Goal: Information Seeking & Learning: Learn about a topic

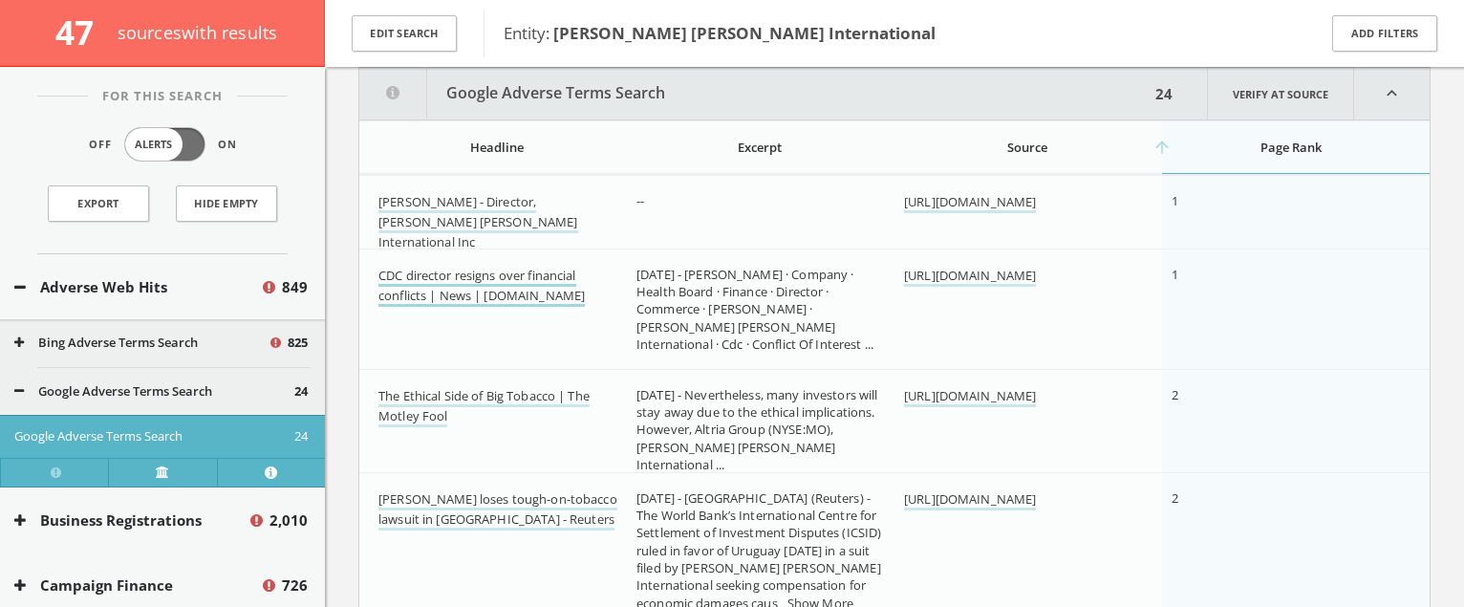
click at [522, 294] on link "CDC director resigns over financial conflicts | News | [DOMAIN_NAME]" at bounding box center [481, 287] width 206 height 40
click at [485, 271] on link "CDC director resigns over financial conflicts | News | [DOMAIN_NAME]" at bounding box center [481, 287] width 206 height 40
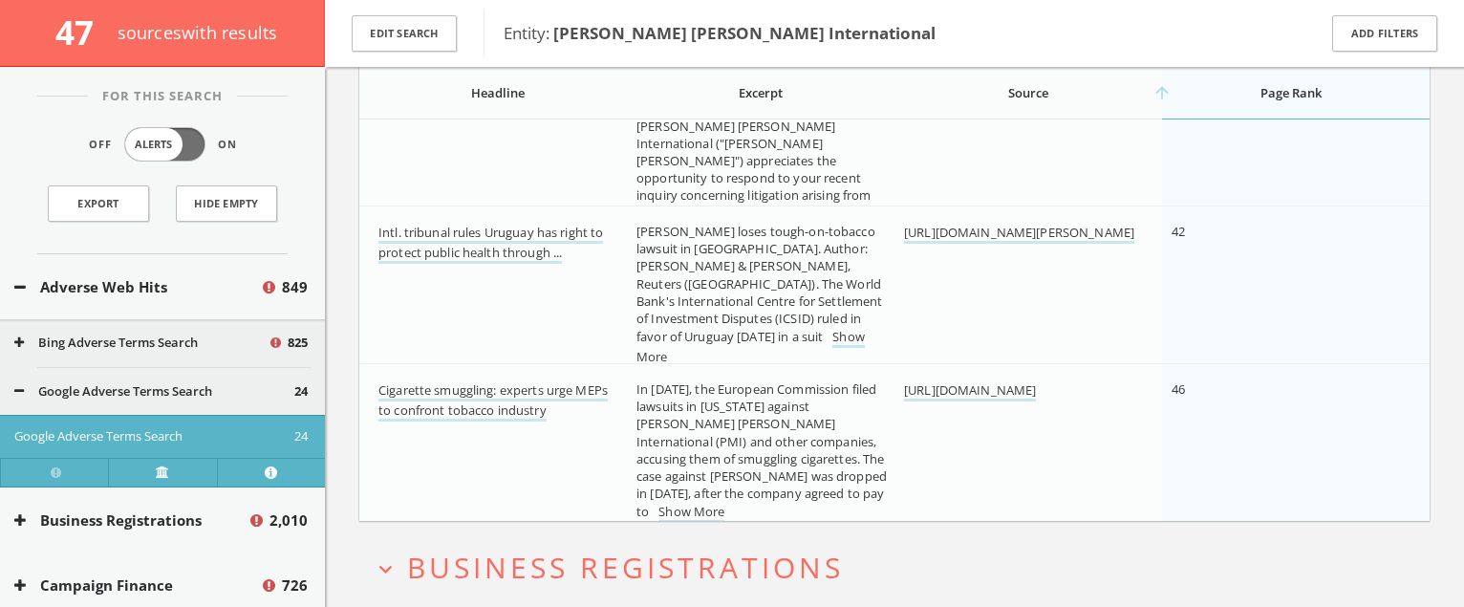
scroll to position [2960, 0]
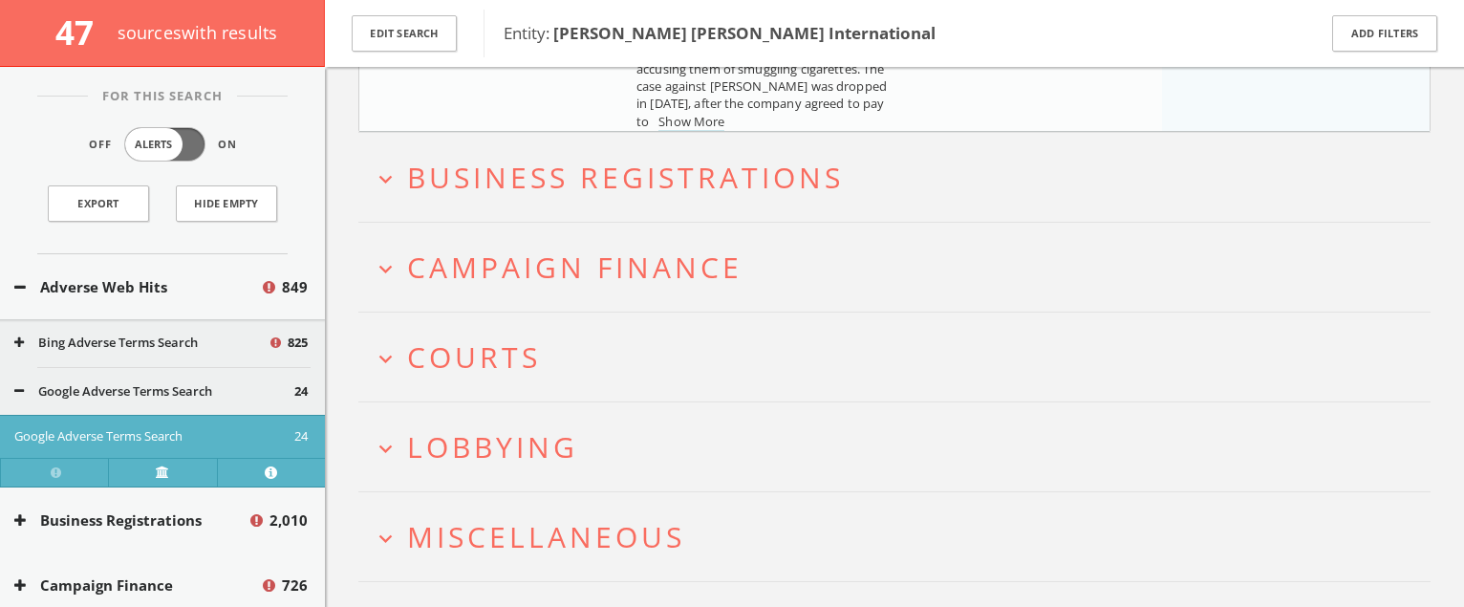
click at [496, 236] on h2 "expand_more Campaign Finance" at bounding box center [894, 267] width 1072 height 89
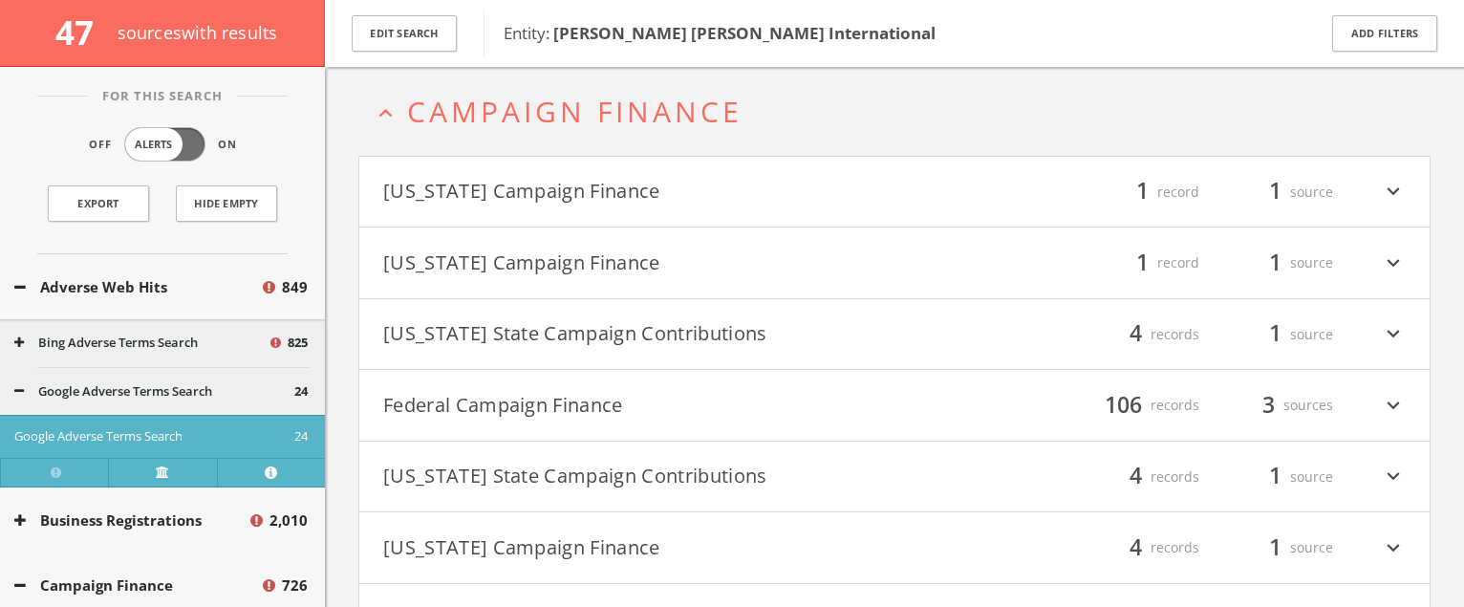
click at [551, 391] on button "Federal Campaign Finance" at bounding box center [638, 405] width 511 height 32
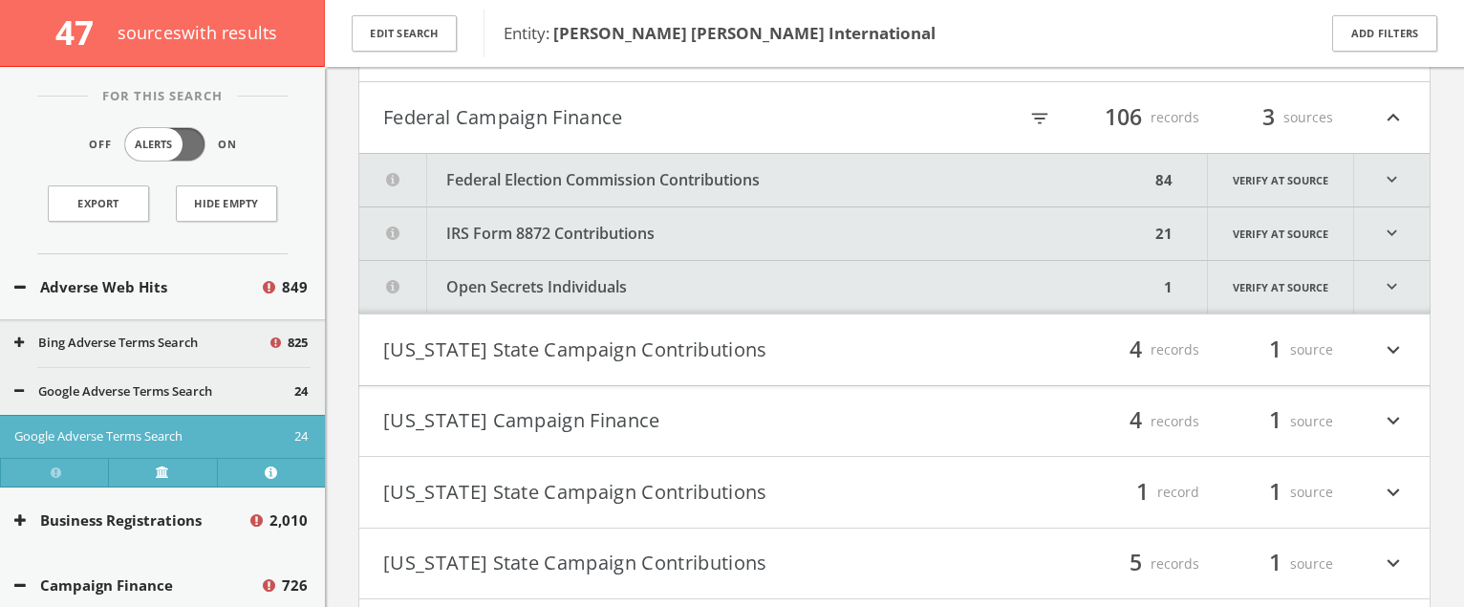
scroll to position [3800, 0]
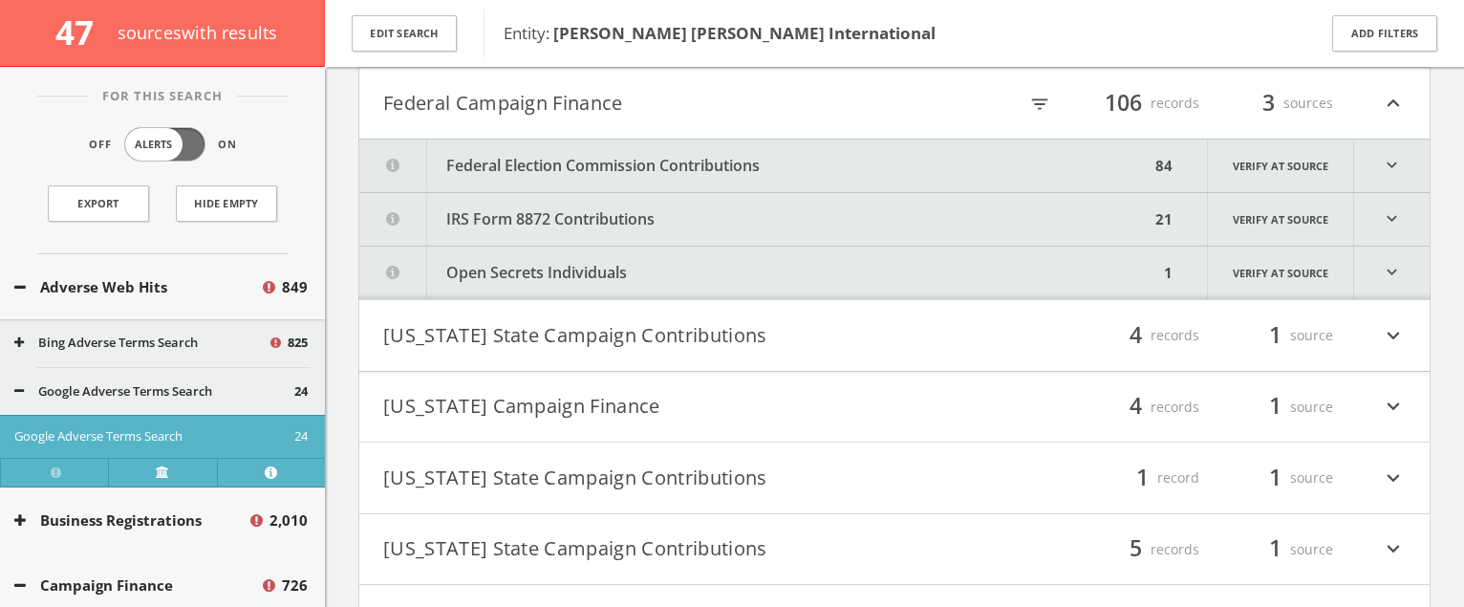
click at [1039, 92] on div "filter_list 106 records 3 sources expand_less" at bounding box center [1150, 103] width 511 height 32
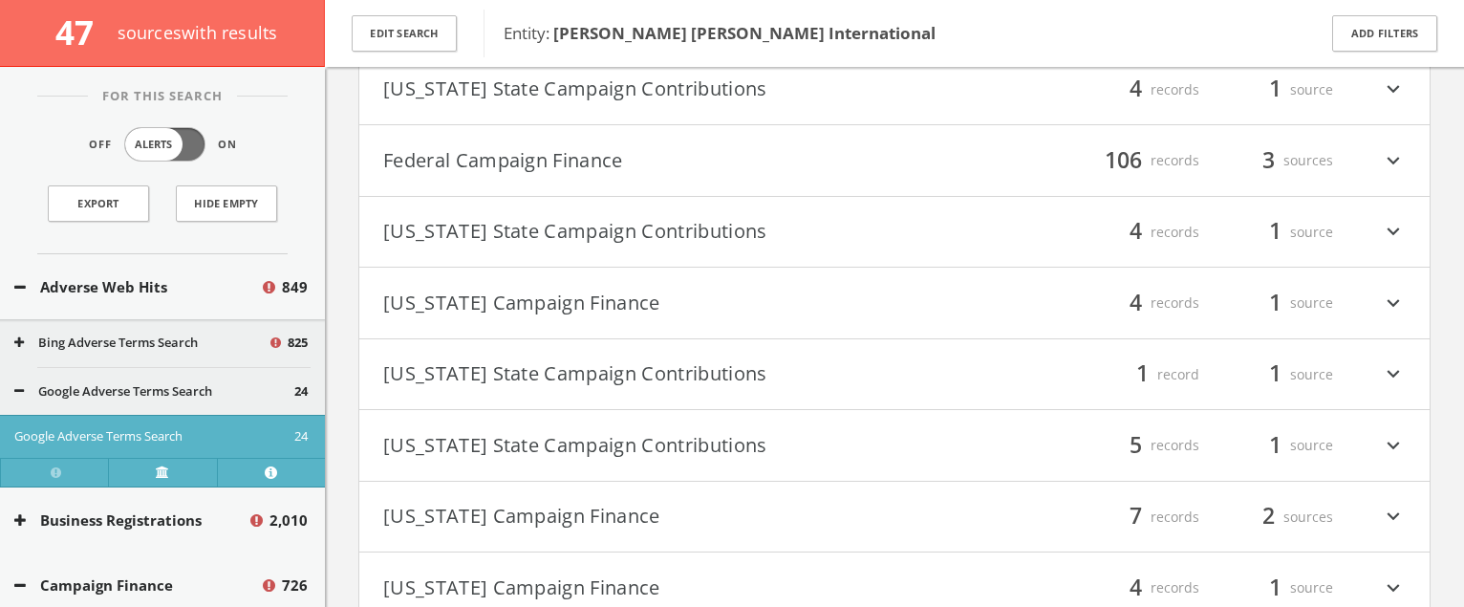
click at [1043, 139] on h4 "Federal Campaign Finance filter_list 106 records 3 sources expand_more" at bounding box center [894, 160] width 1070 height 71
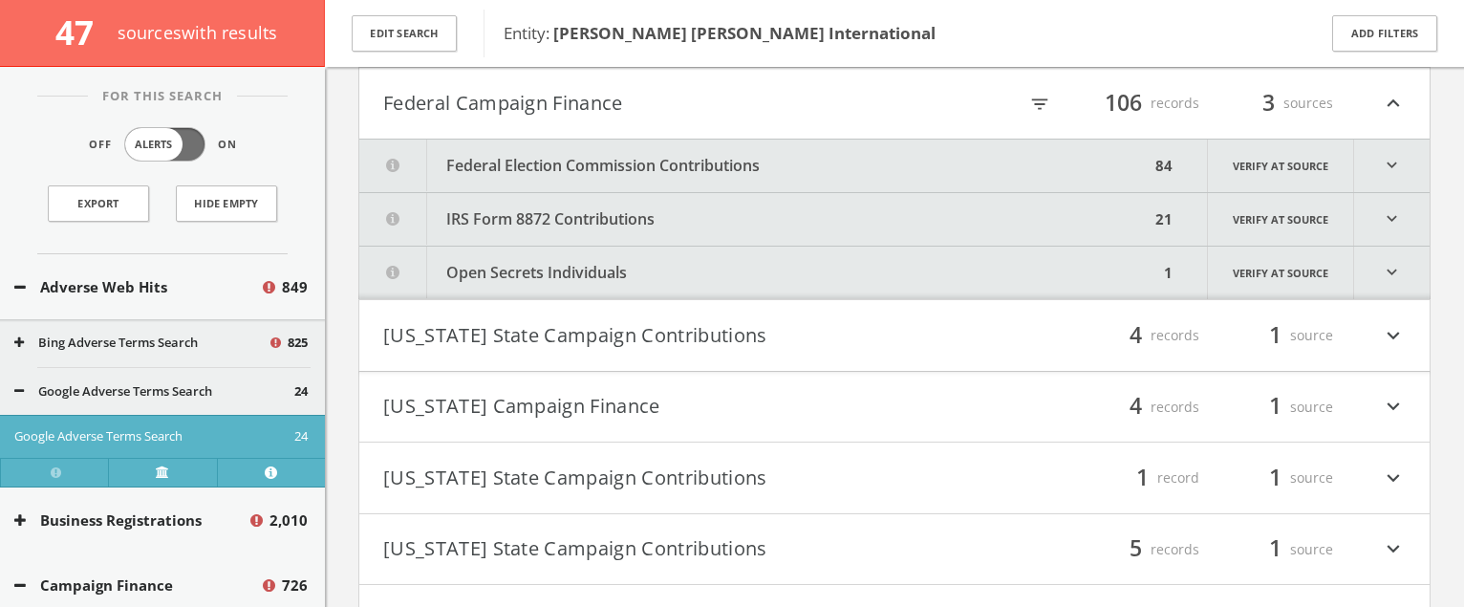
click at [1035, 105] on icon "filter_list" at bounding box center [1039, 104] width 21 height 21
click at [943, 153] on button "Federal Election Commission Contributions" at bounding box center [758, 166] width 799 height 53
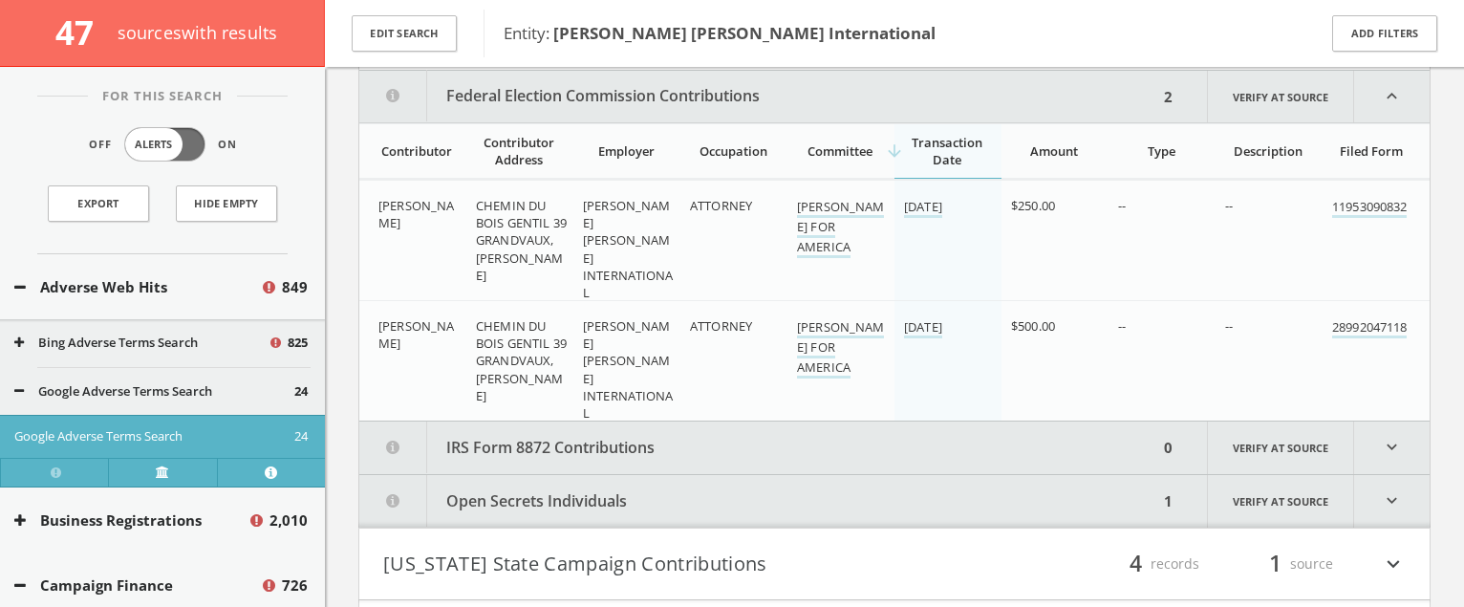
scroll to position [3872, 0]
click at [861, 482] on button "Open Secrets Individuals" at bounding box center [758, 498] width 799 height 53
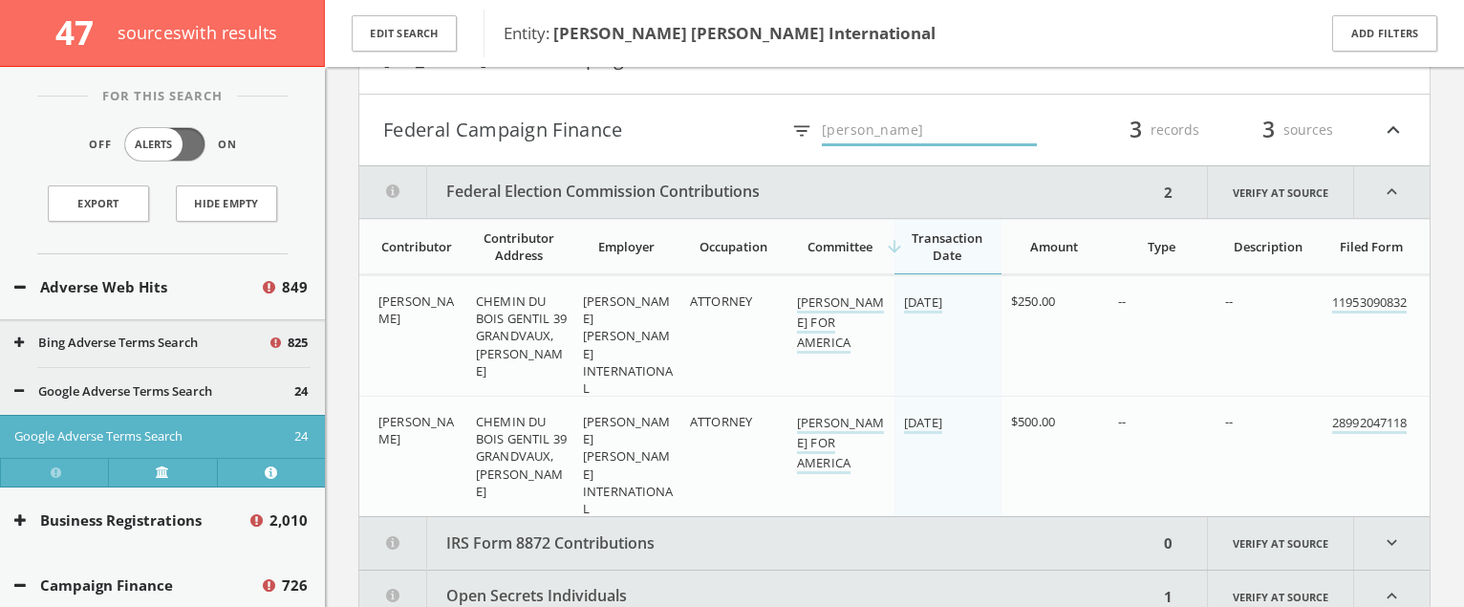
scroll to position [3731, 0]
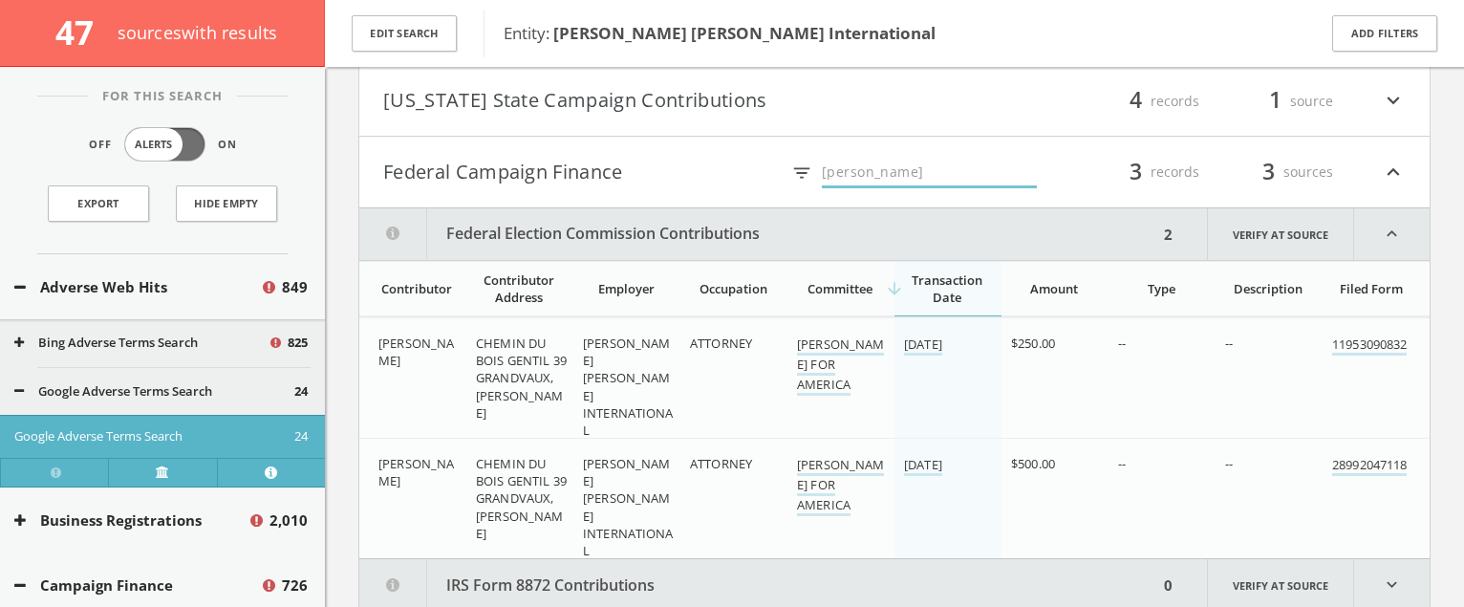
click at [900, 167] on input "[PERSON_NAME]" at bounding box center [929, 174] width 215 height 30
type input "o"
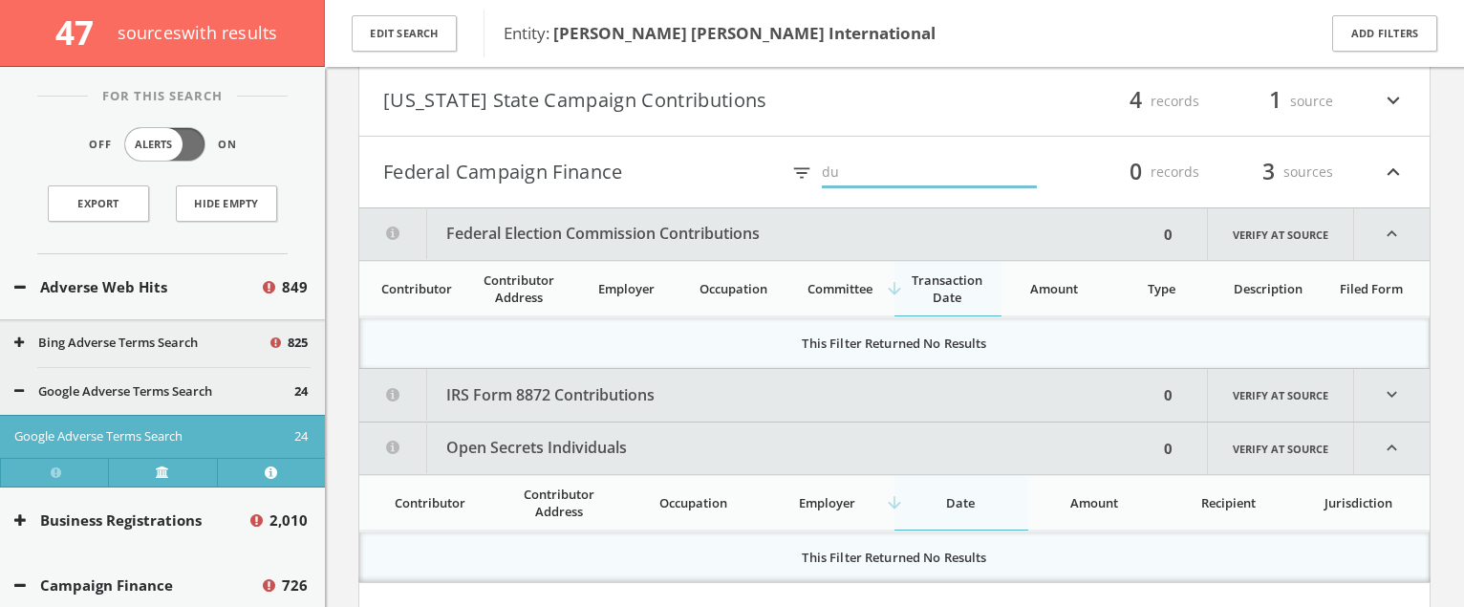
type input "d"
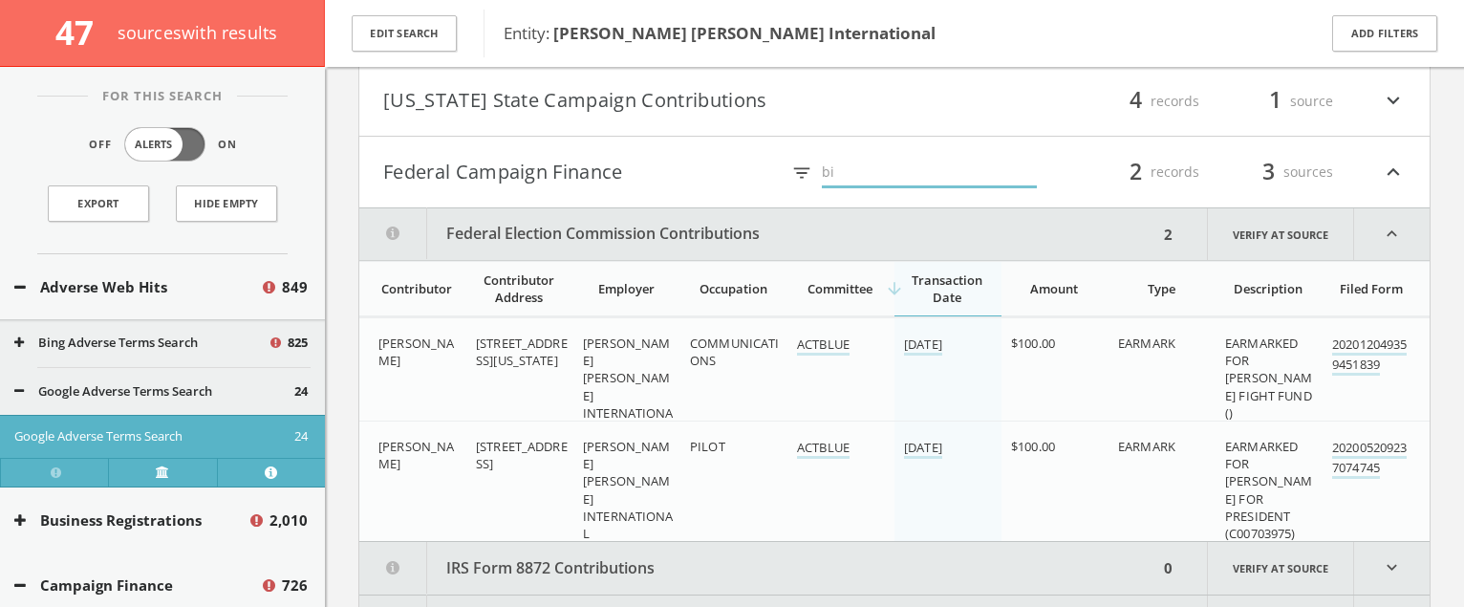
type input "b"
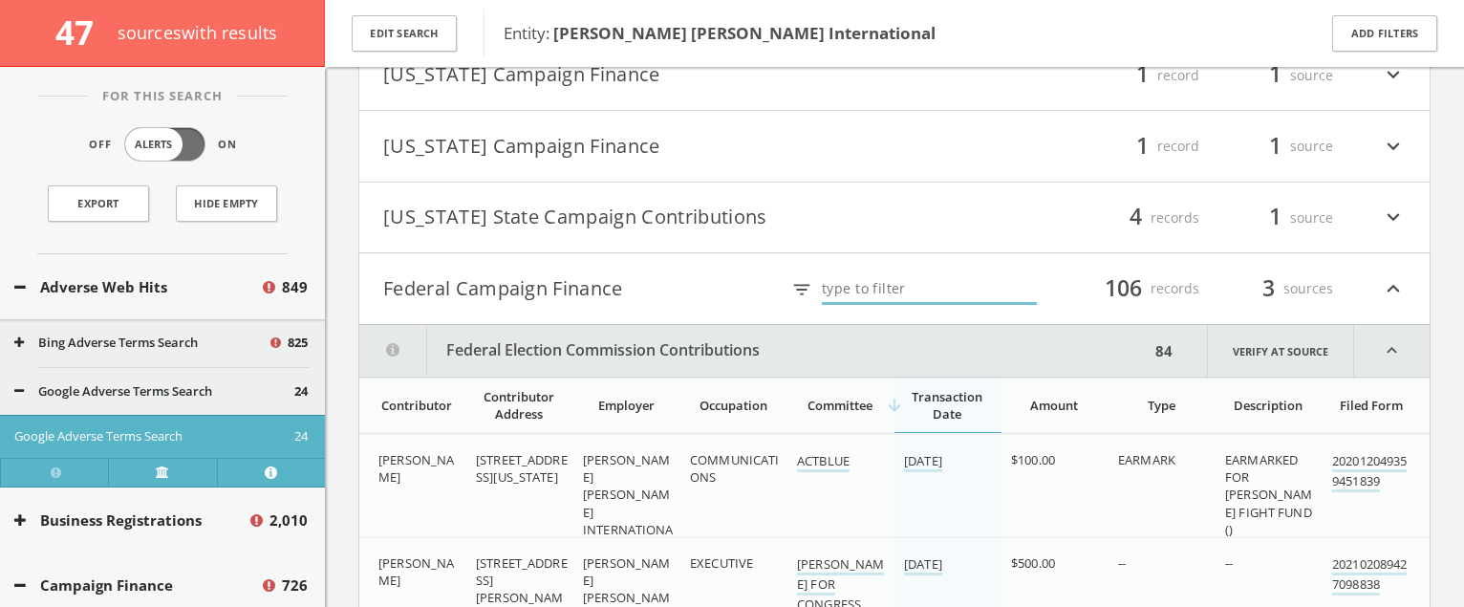
scroll to position [3586, 0]
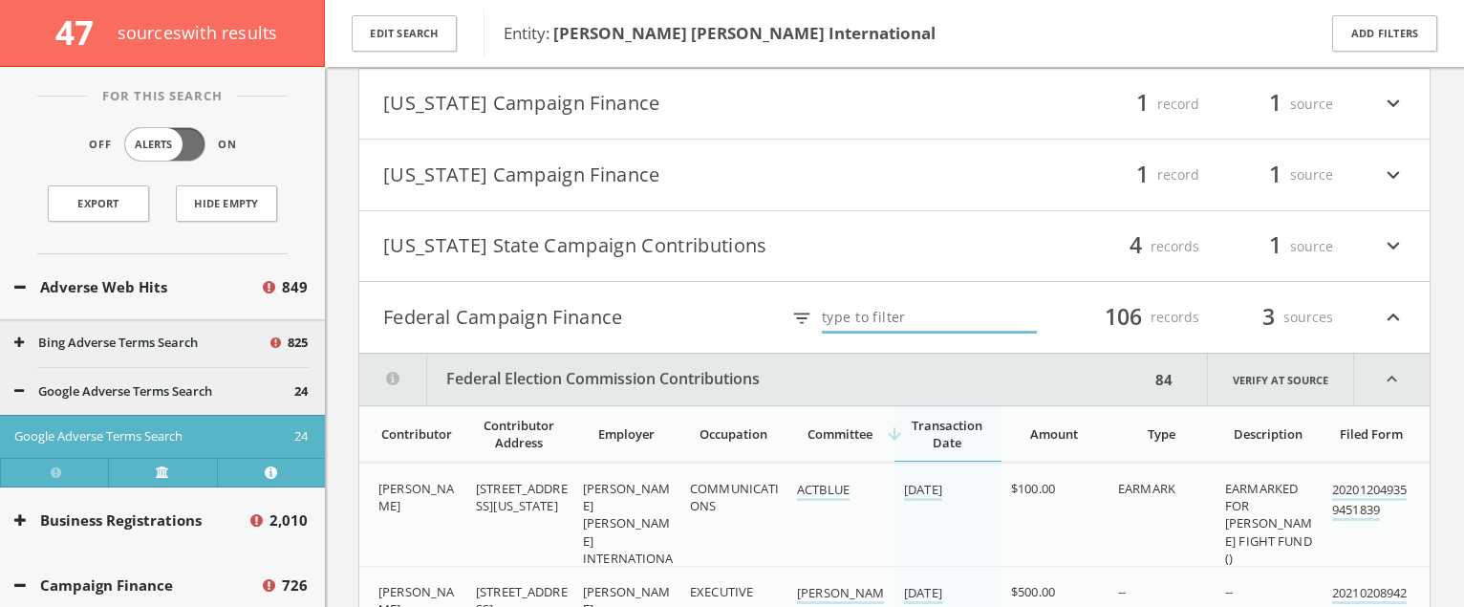
click at [714, 294] on h4 "Federal Campaign Finance filter_list 106 records 3 sources expand_less" at bounding box center [894, 317] width 1070 height 71
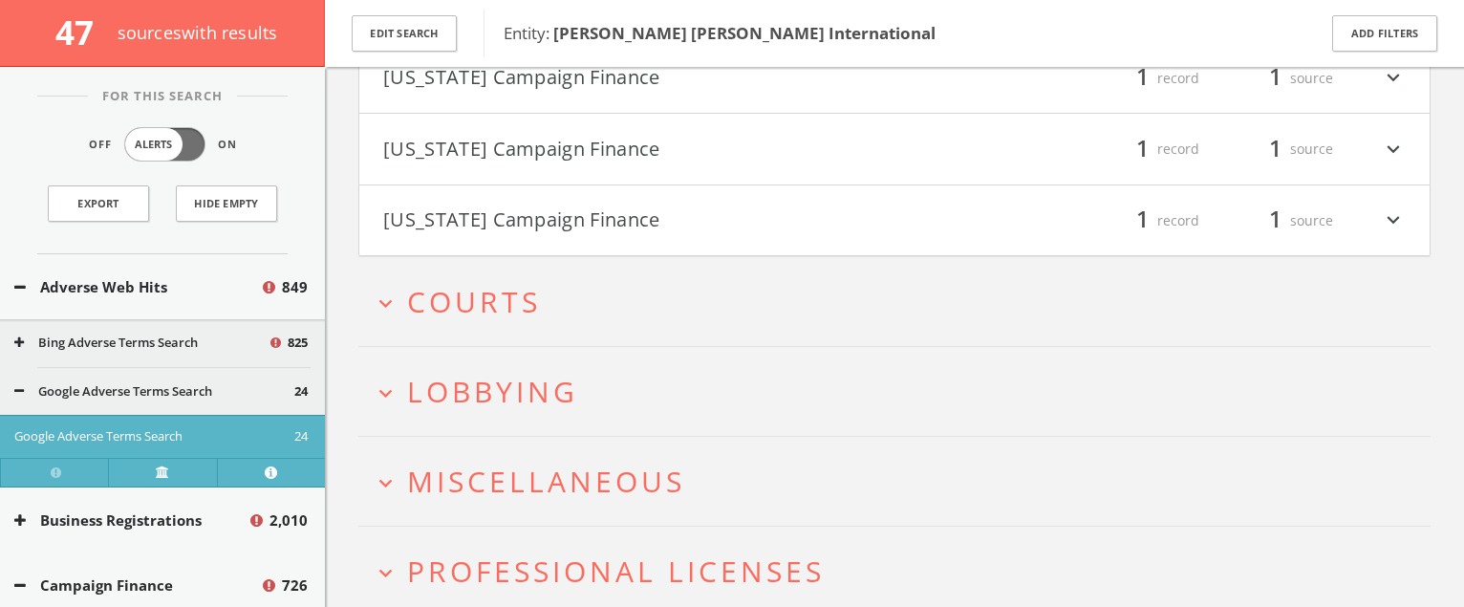
click at [703, 310] on button "expand_more Courts" at bounding box center [902, 302] width 1058 height 32
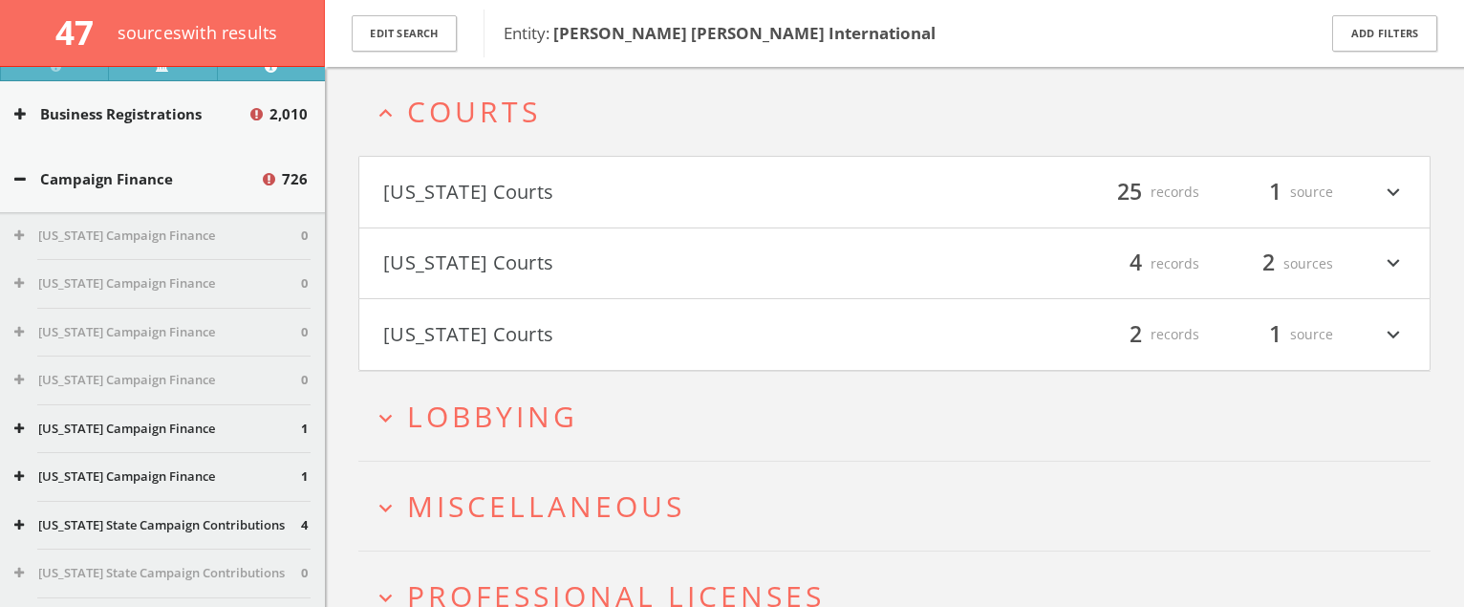
scroll to position [356, 0]
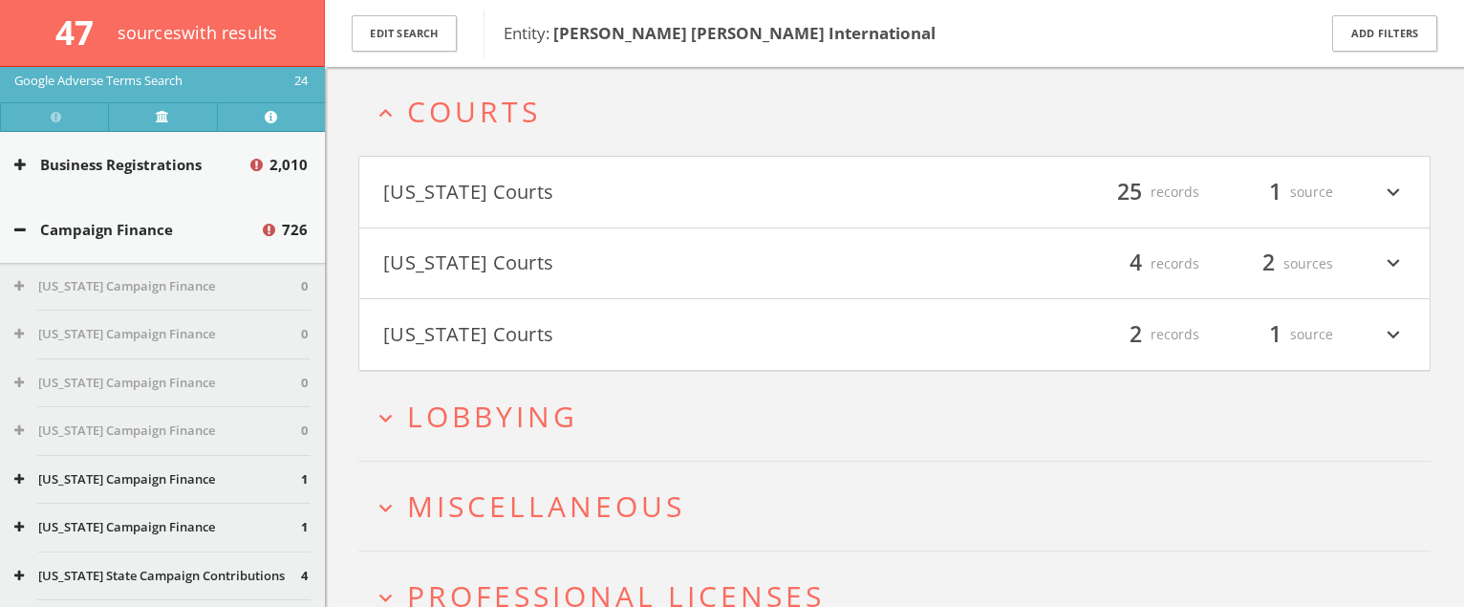
click at [174, 242] on div "Campaign Finance 726" at bounding box center [162, 230] width 325 height 66
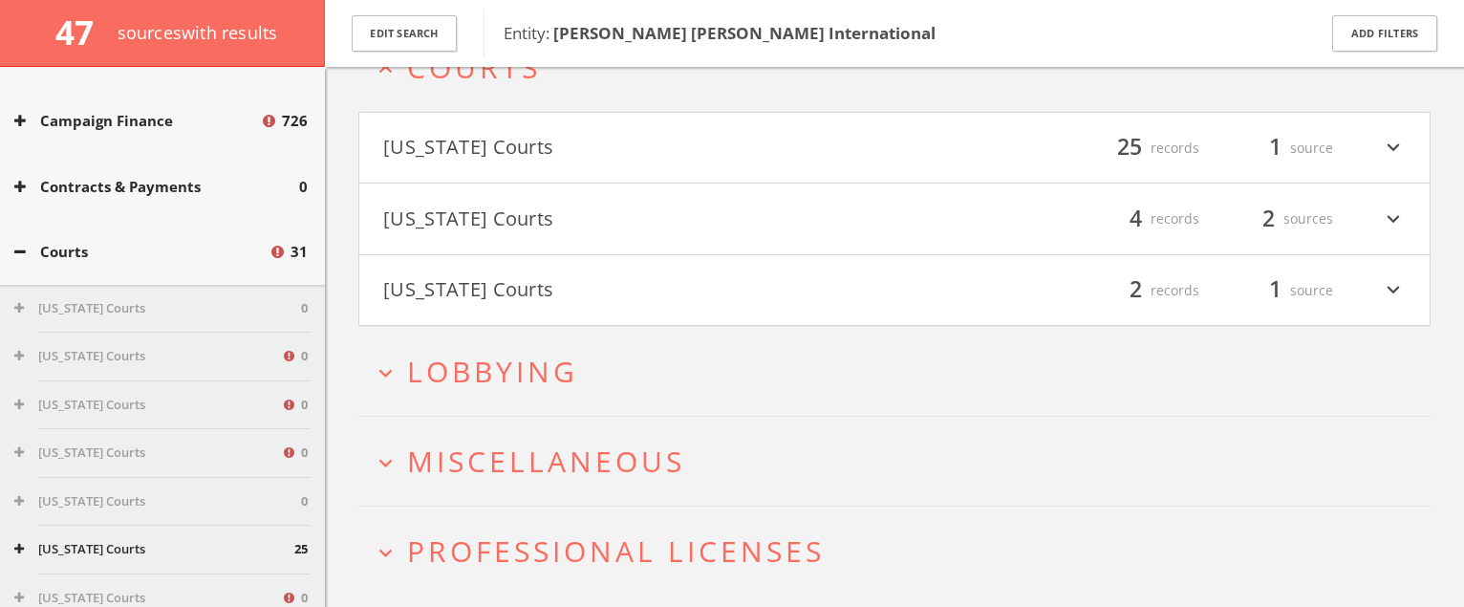
scroll to position [3628, 0]
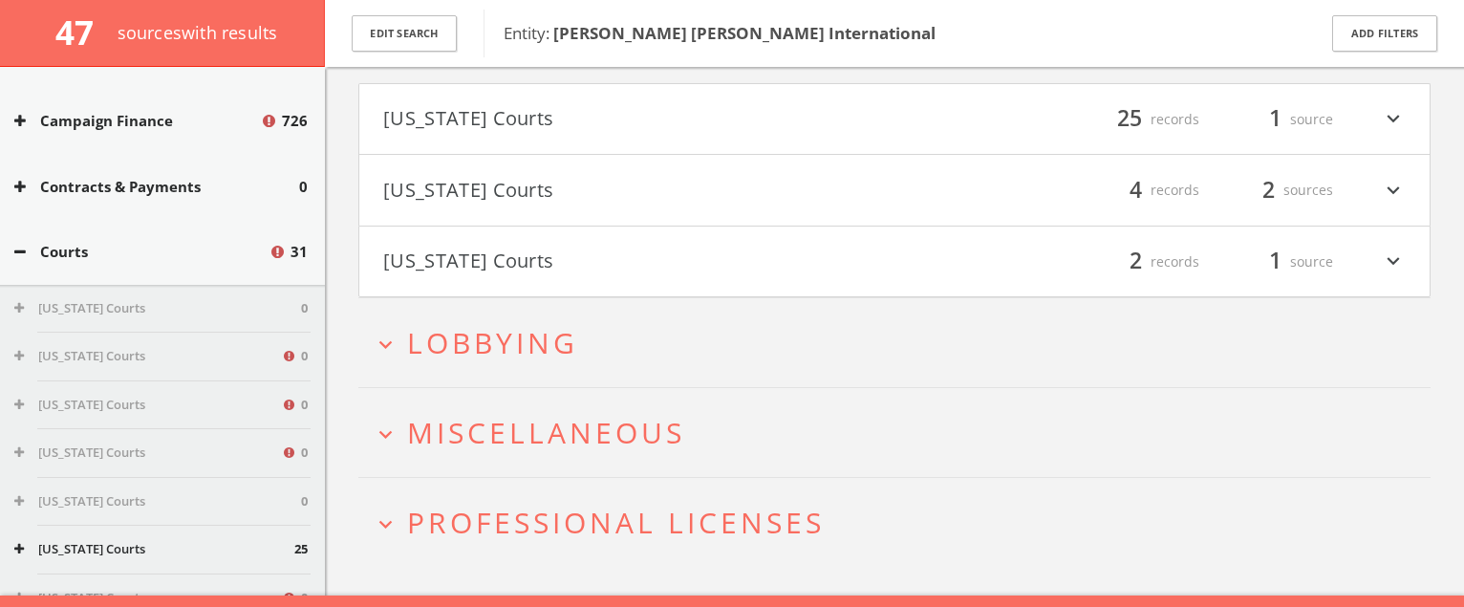
click at [924, 323] on h2 "expand_more Lobbying" at bounding box center [894, 342] width 1072 height 89
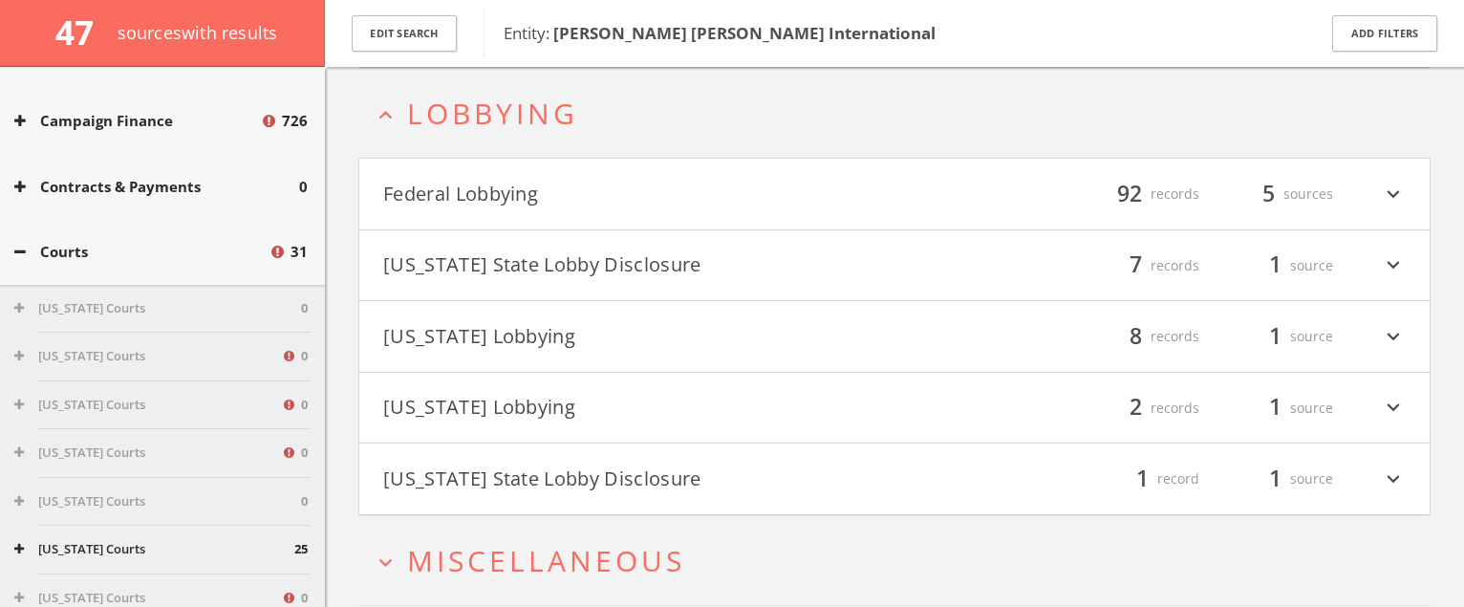
scroll to position [3892, 0]
click at [181, 267] on div "Courts 31" at bounding box center [162, 252] width 325 height 66
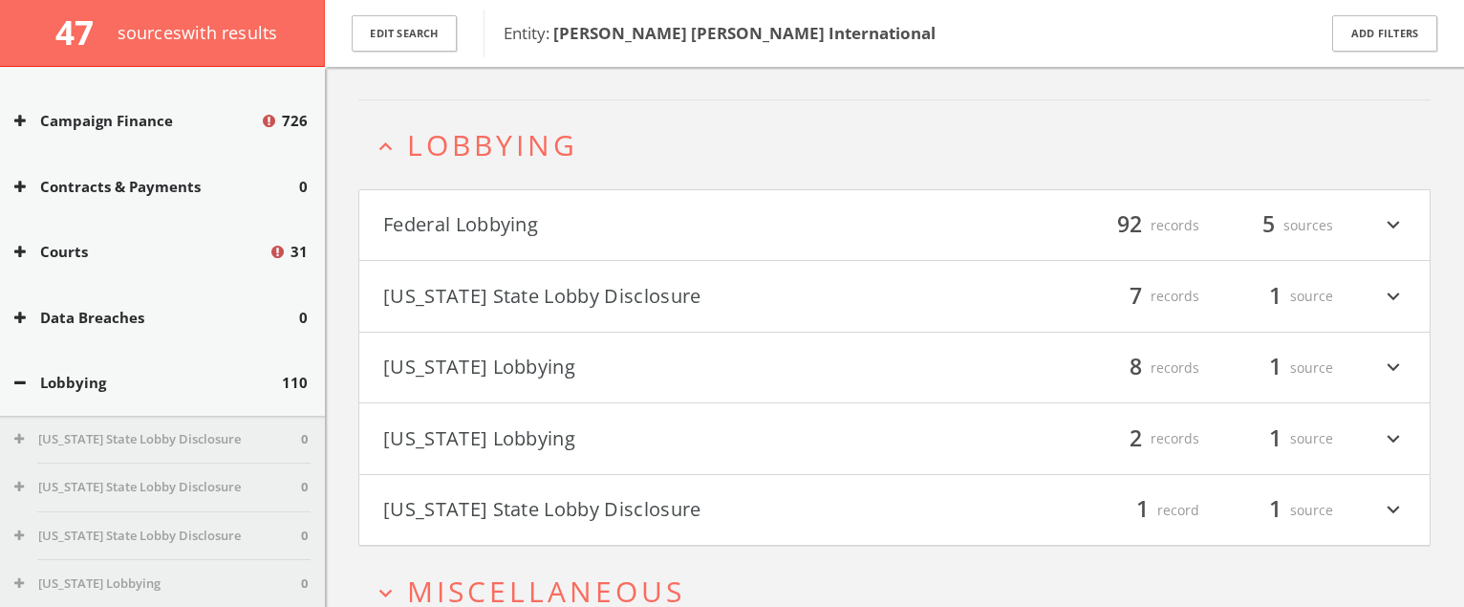
scroll to position [3644, 0]
click at [614, 226] on button "Federal Lobbying" at bounding box center [638, 226] width 511 height 32
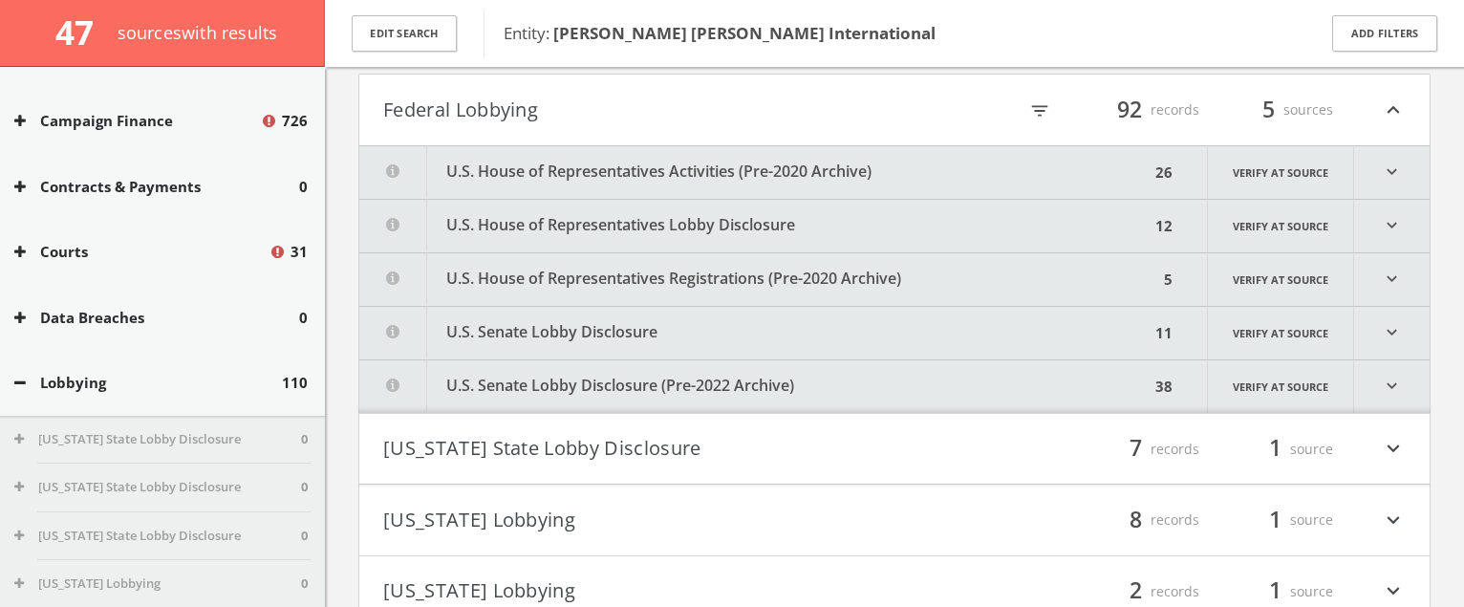
scroll to position [3767, 0]
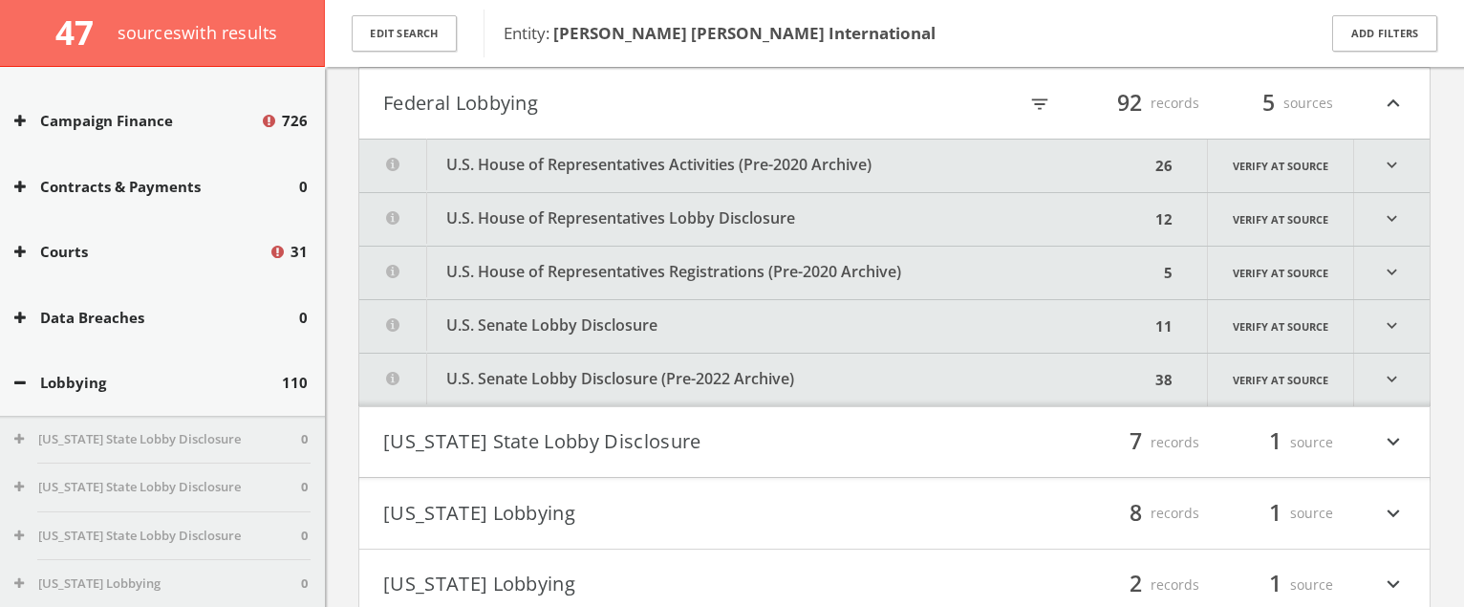
click at [560, 375] on button "U.S. Senate Lobby Disclosure (Pre-2022 Archive)" at bounding box center [754, 380] width 790 height 53
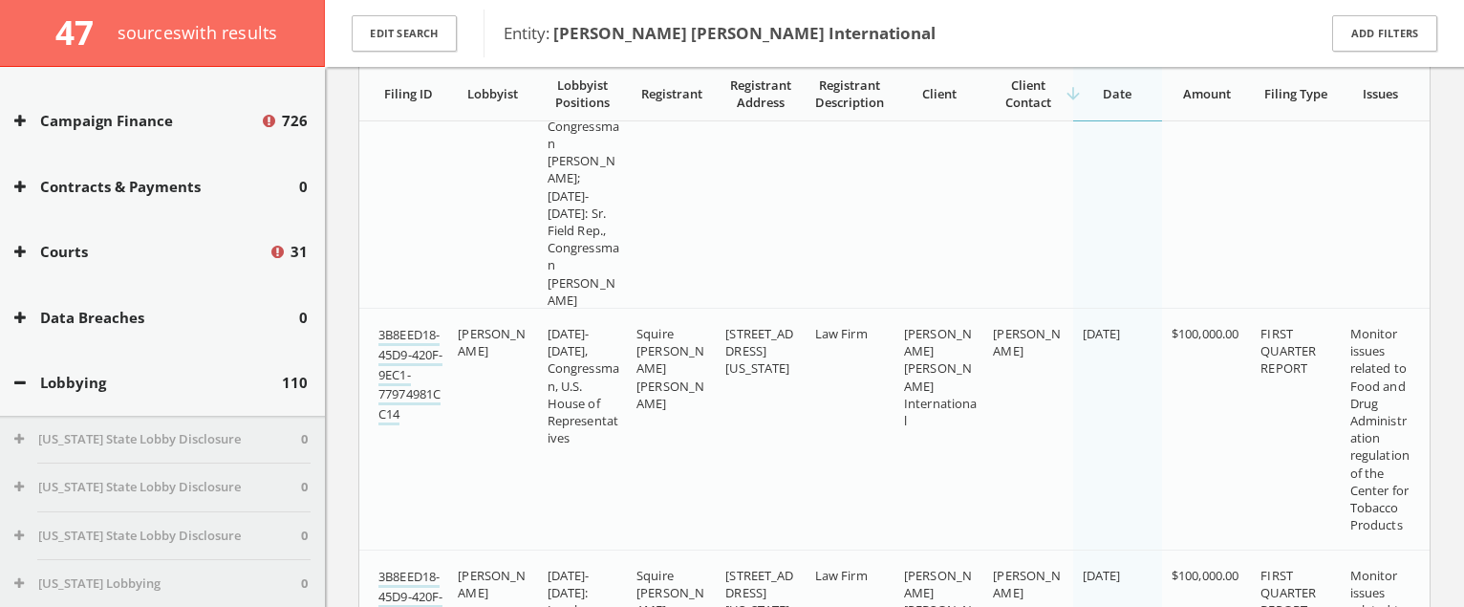
scroll to position [13406, 0]
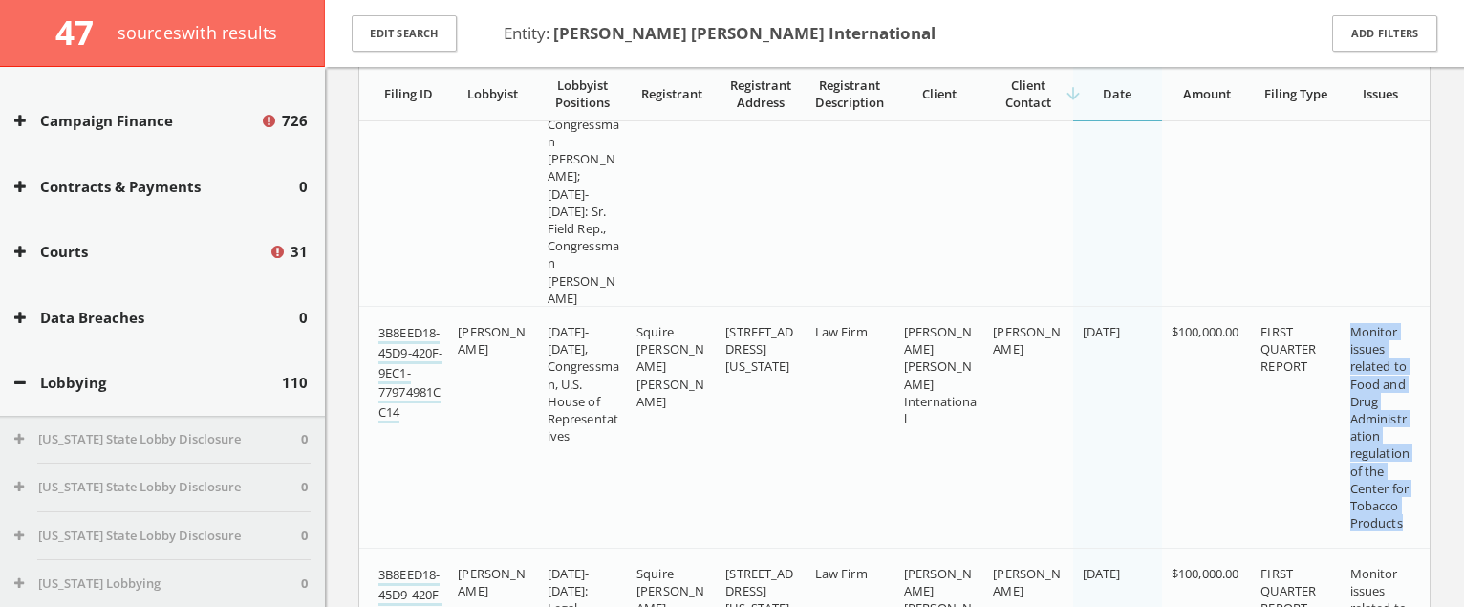
drag, startPoint x: 1350, startPoint y: 327, endPoint x: 1402, endPoint y: 519, distance: 199.2
click at [1402, 519] on span "Monitor issues related to Food and Drug Administration regulation of the Center…" at bounding box center [1380, 427] width 59 height 208
copy span "Monitor issues related to Food and Drug Administration regulation of the Center…"
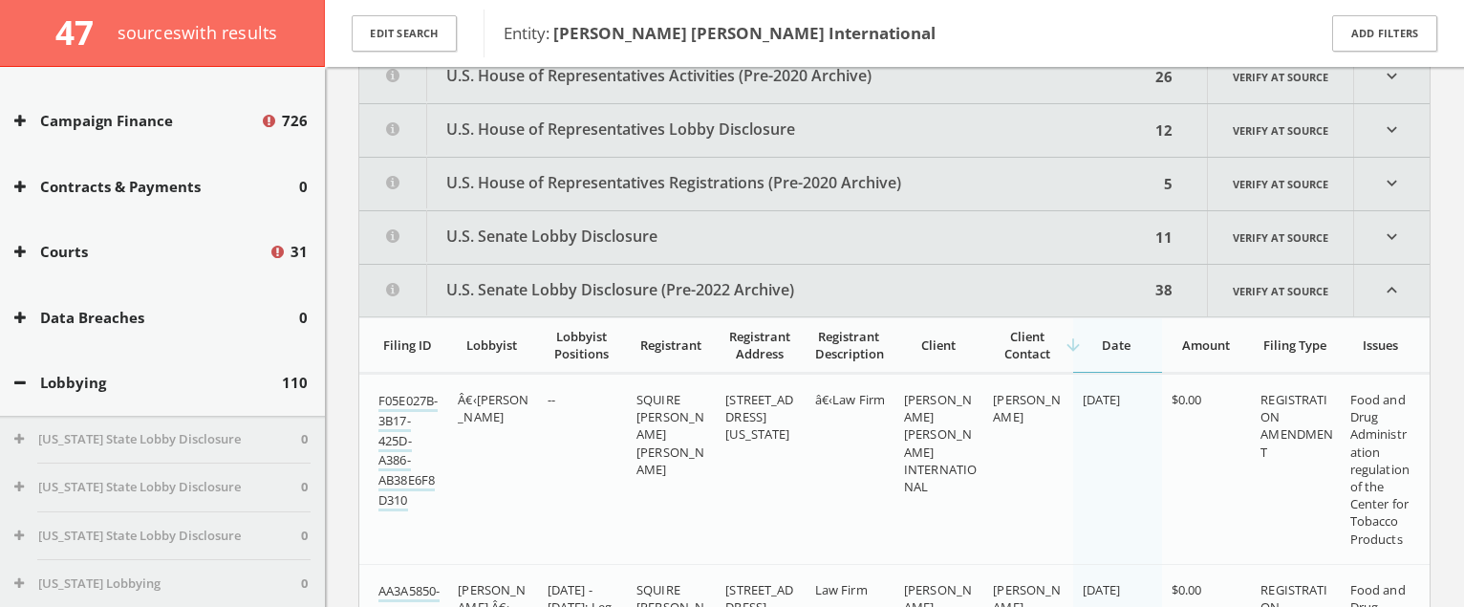
scroll to position [3855, 0]
click at [970, 224] on button "U.S. Senate Lobby Disclosure" at bounding box center [754, 238] width 790 height 53
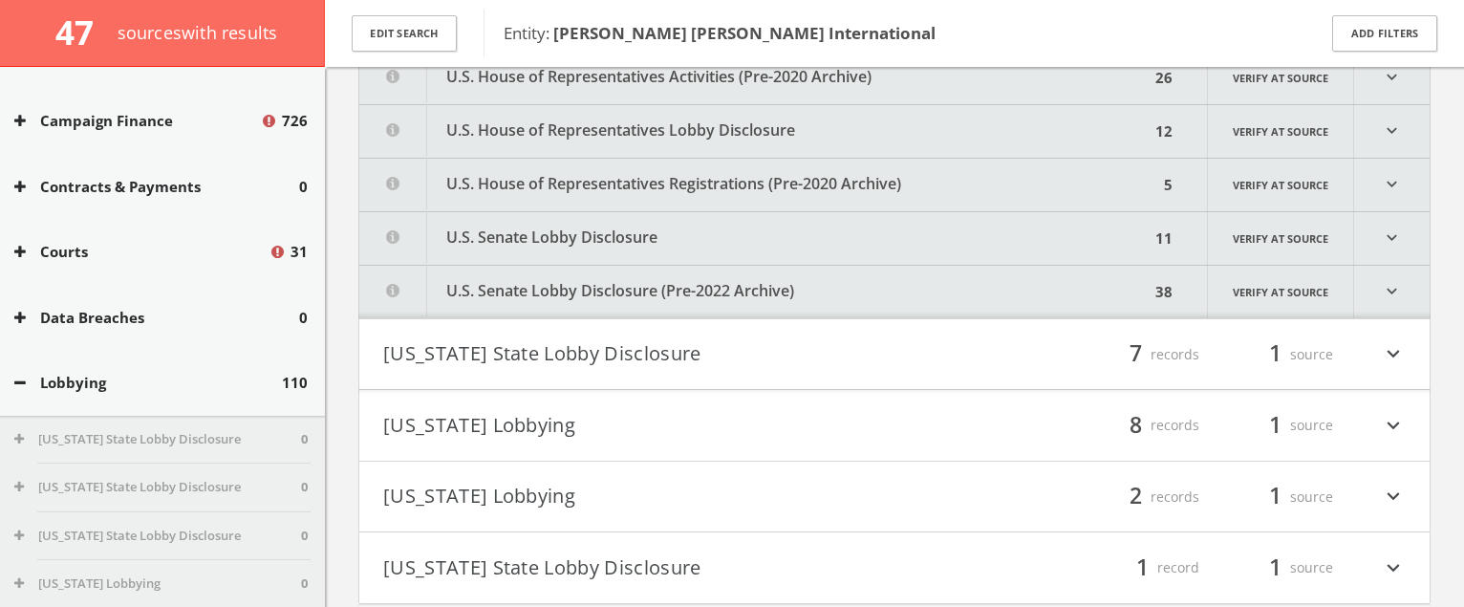
click at [1016, 240] on button "U.S. Senate Lobby Disclosure" at bounding box center [754, 238] width 790 height 53
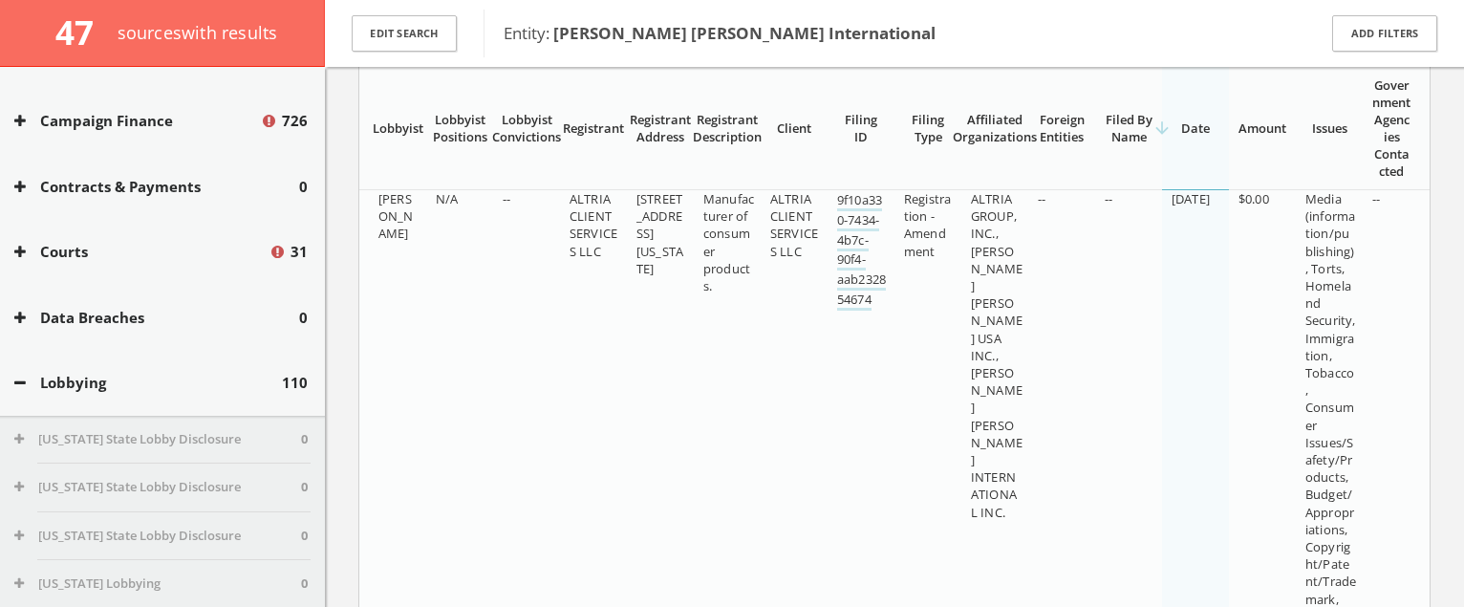
scroll to position [5967, 0]
click at [1298, 221] on td "Media (information/publishing), Torts, Homeland Security, Immigration, Tobacco,…" at bounding box center [1329, 465] width 67 height 591
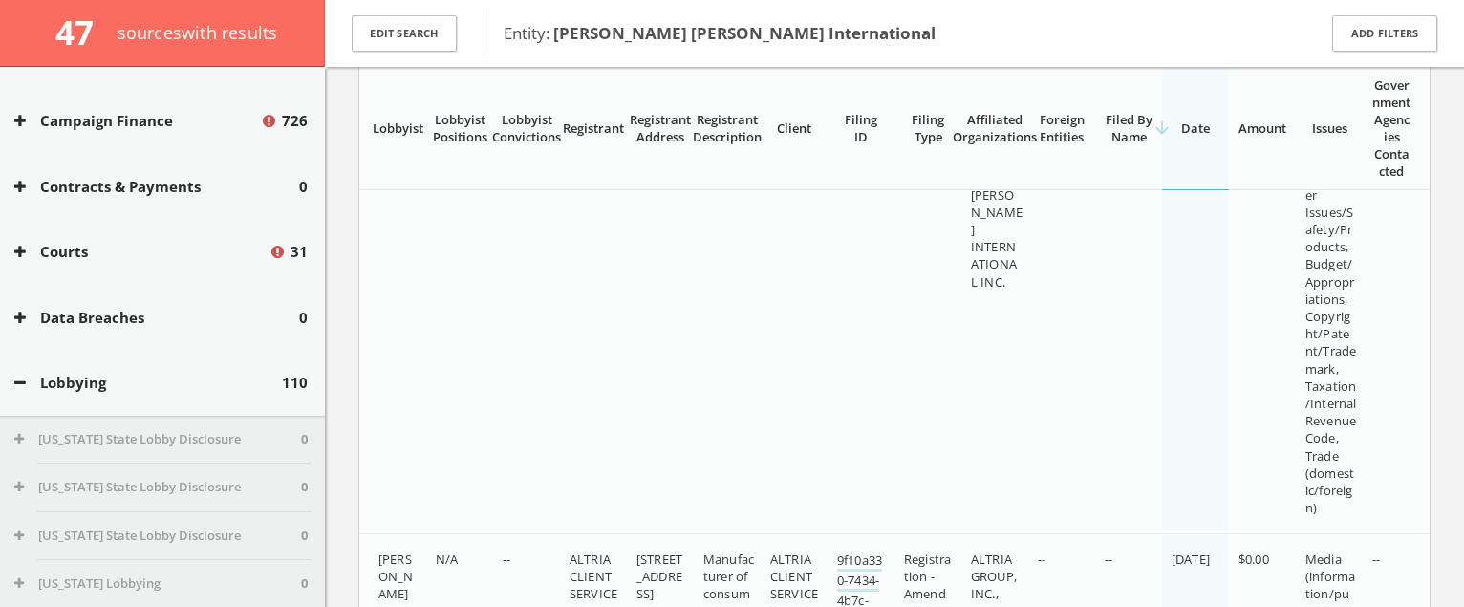
scroll to position [6271, 0]
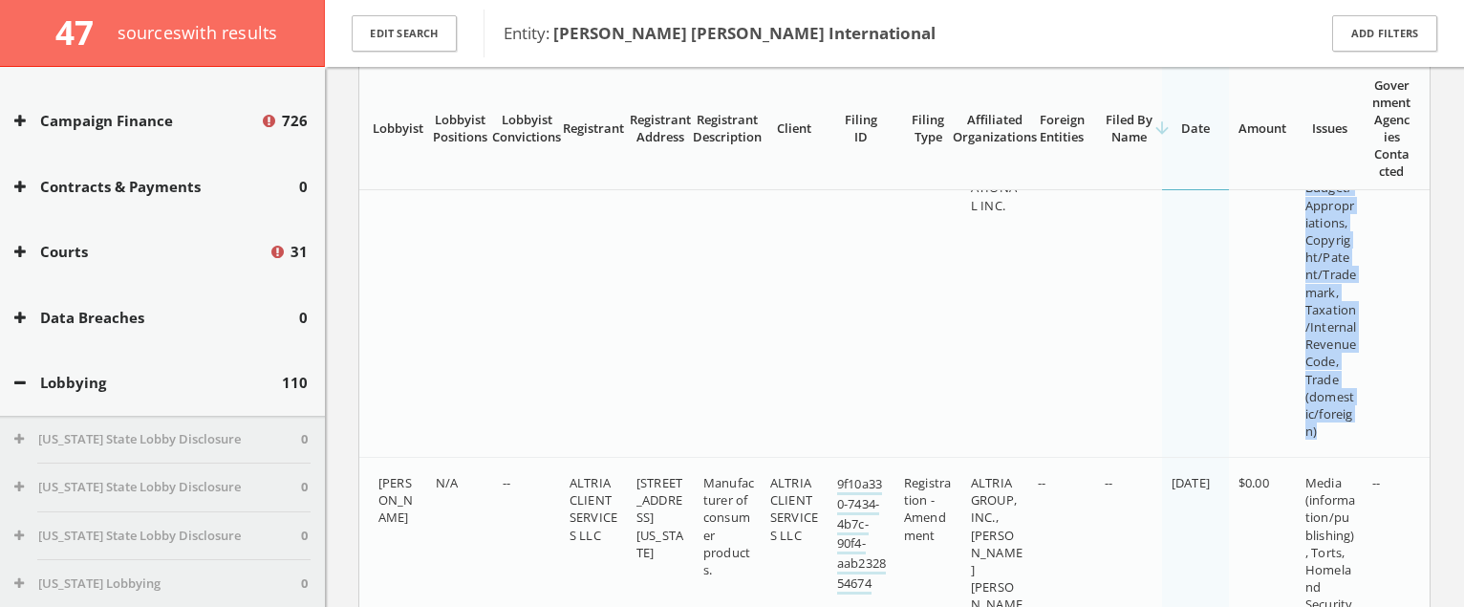
drag, startPoint x: 1303, startPoint y: 213, endPoint x: 1335, endPoint y: 452, distance: 241.1
click at [1335, 452] on td "Media (information/publishing), Torts, Homeland Security, Immigration, Tobacco,…" at bounding box center [1329, 161] width 67 height 591
copy span "Media (information/publishing), Torts, Homeland Security, Immigration, Tobacco,…"
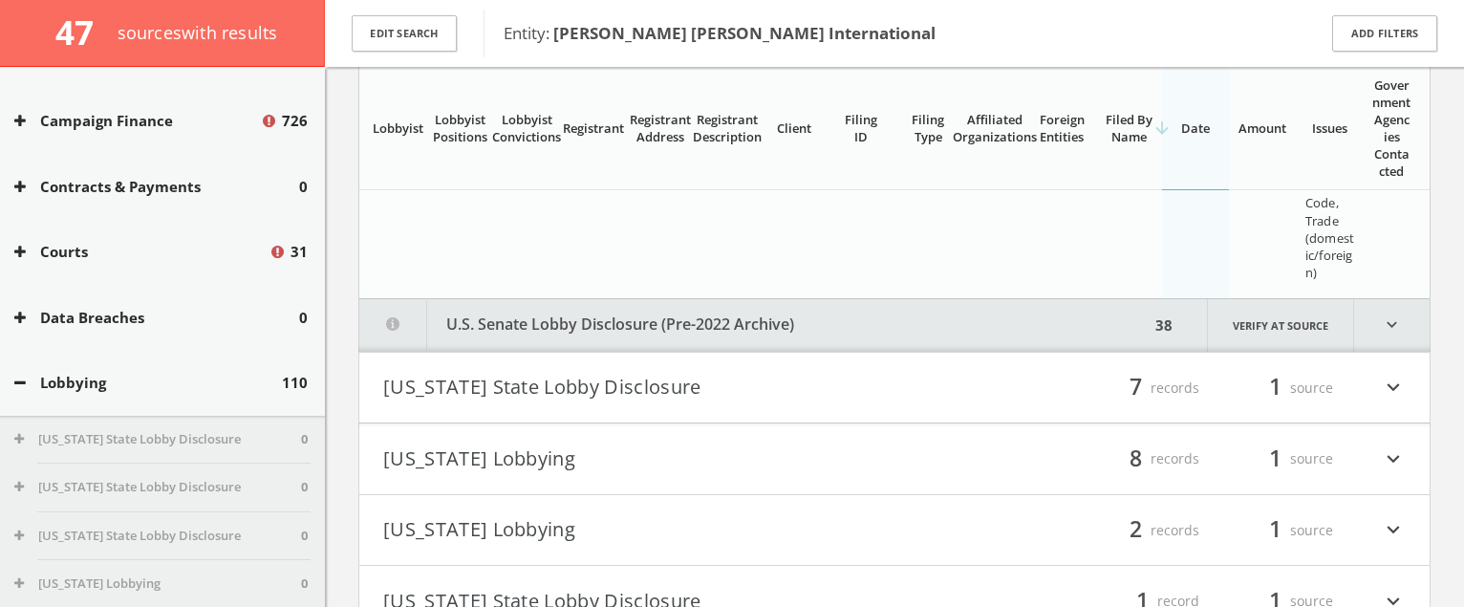
scroll to position [10268, 0]
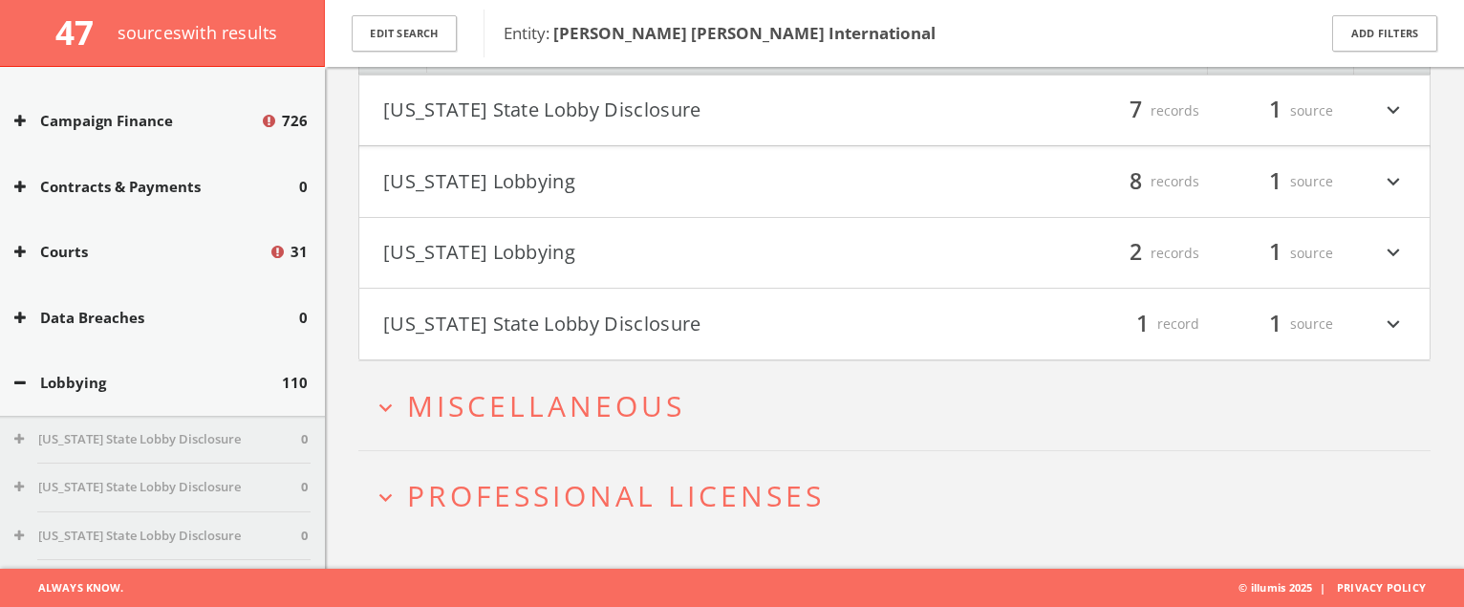
click at [836, 404] on button "expand_more Miscellaneous" at bounding box center [902, 406] width 1058 height 32
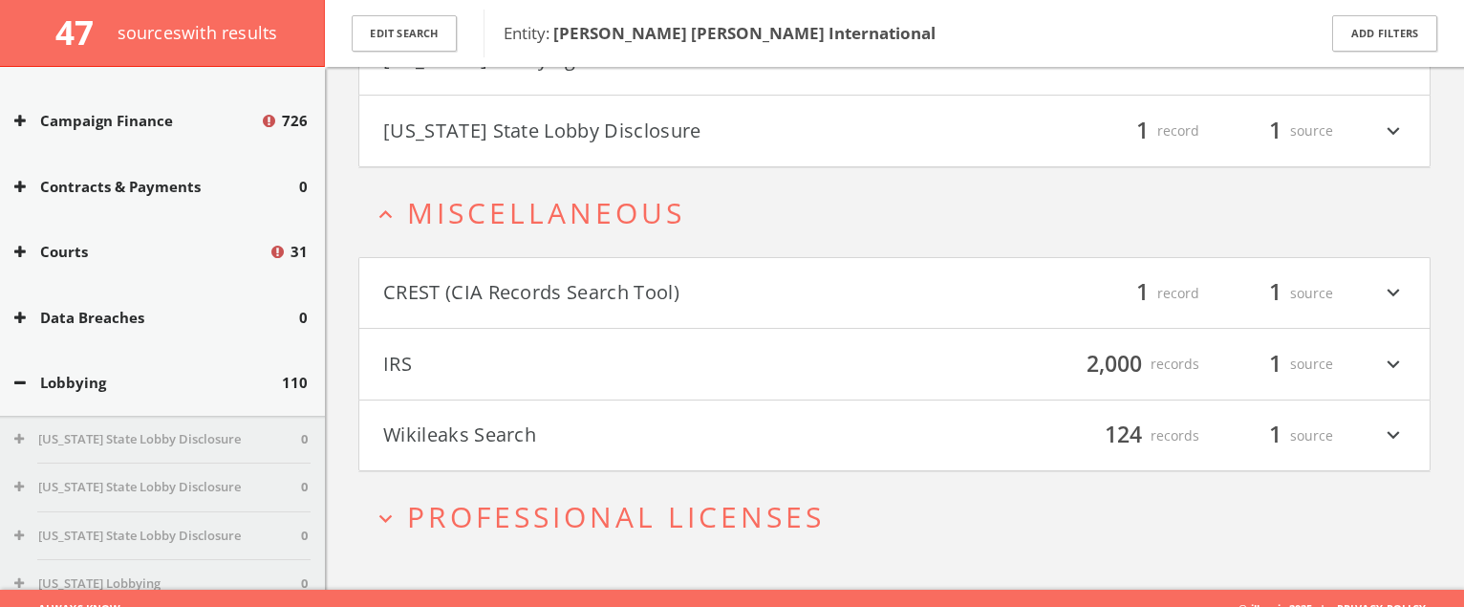
scroll to position [10482, 0]
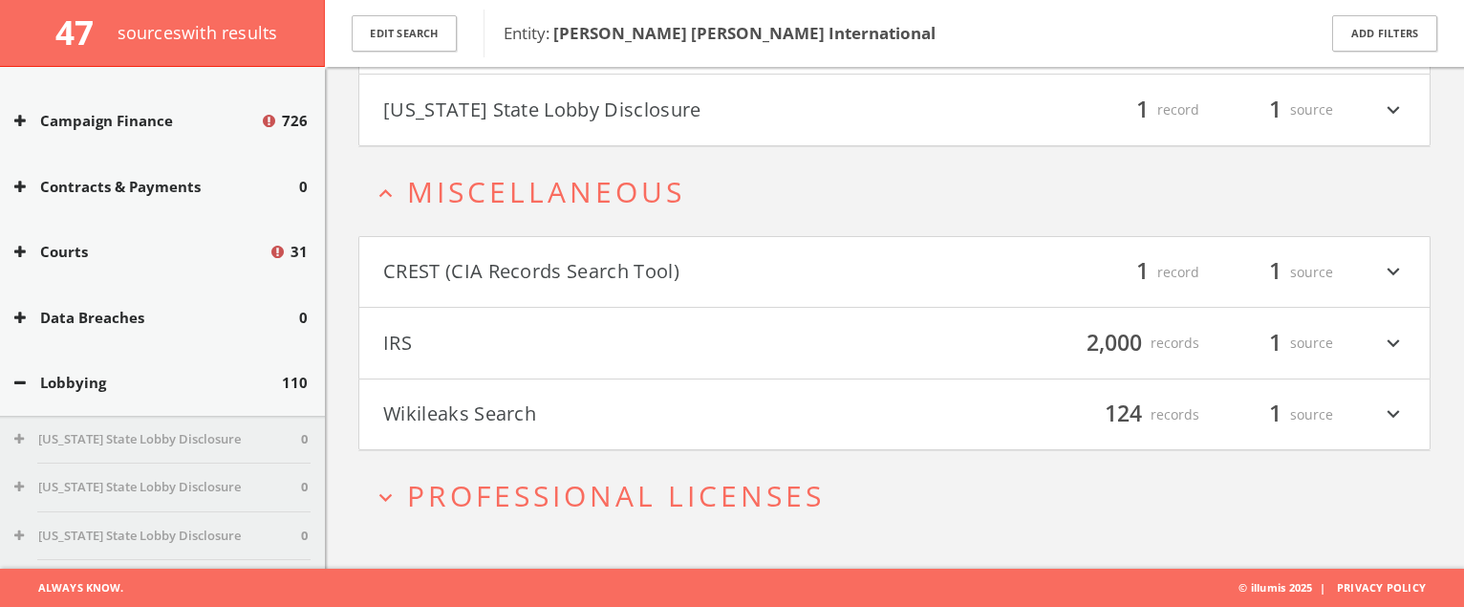
click at [731, 420] on button "Wikileaks Search" at bounding box center [638, 415] width 511 height 32
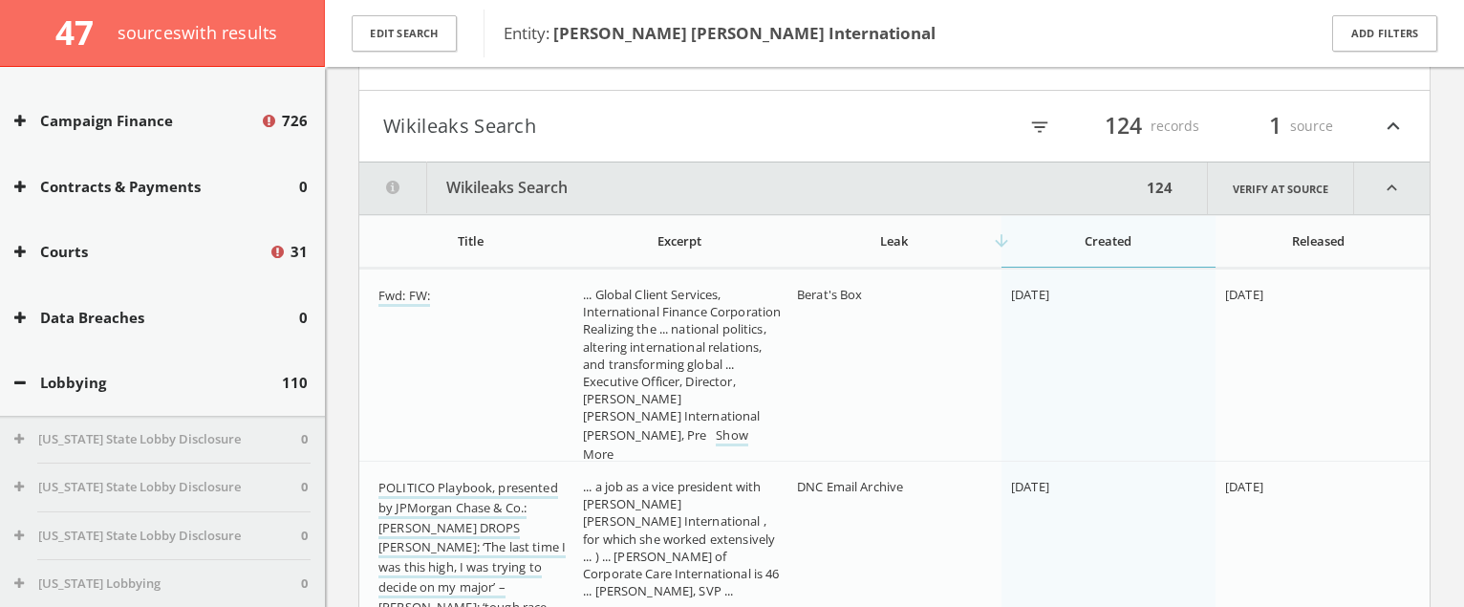
scroll to position [10746, 0]
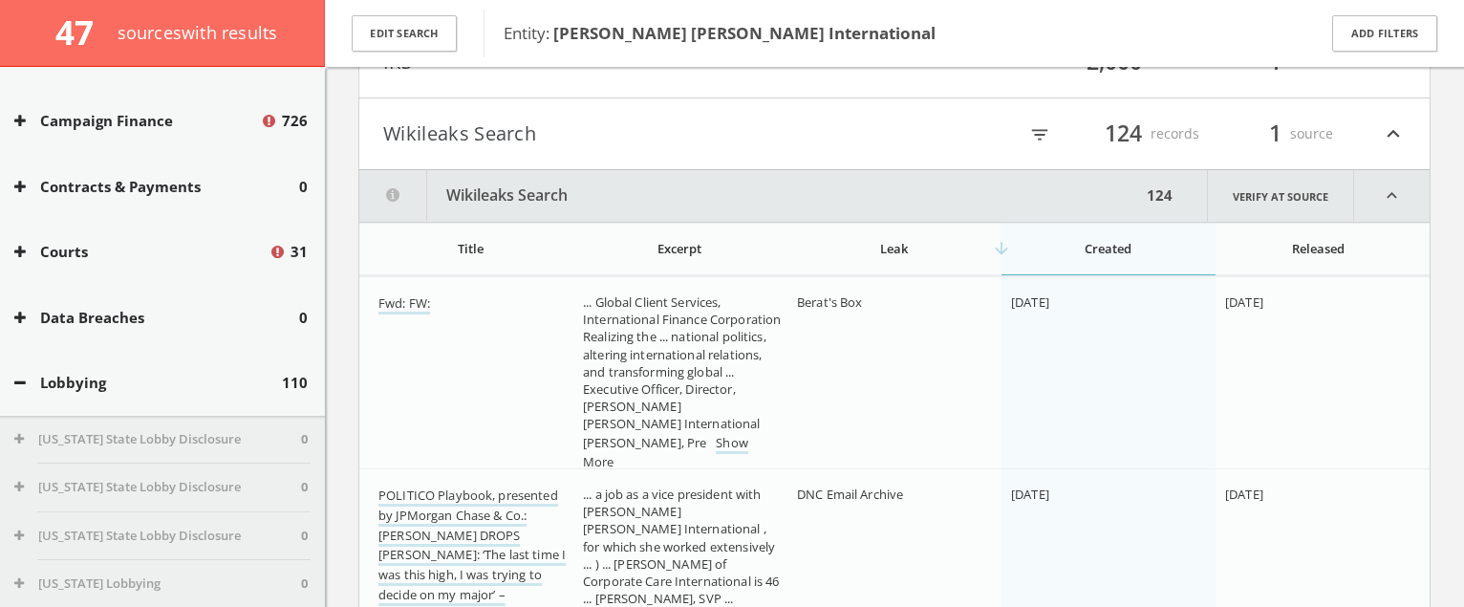
click at [759, 141] on button "Wikileaks Search" at bounding box center [638, 134] width 511 height 32
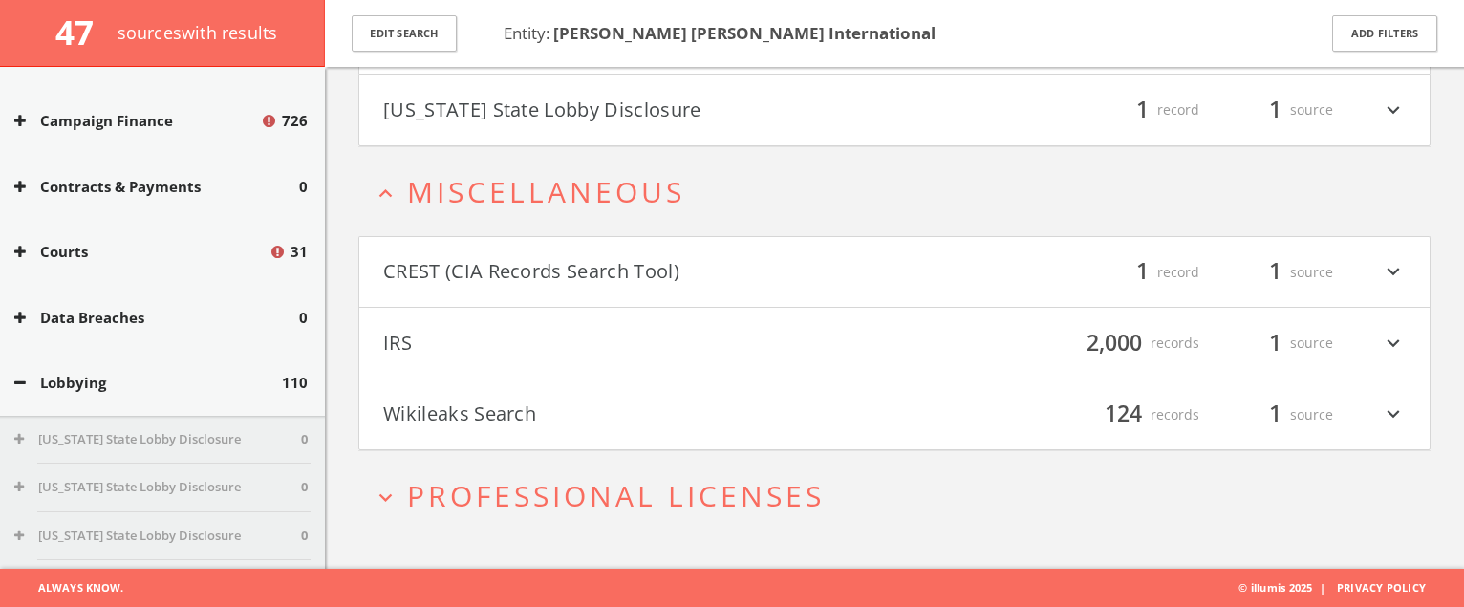
click at [694, 480] on span "Professional Licenses" at bounding box center [616, 495] width 418 height 39
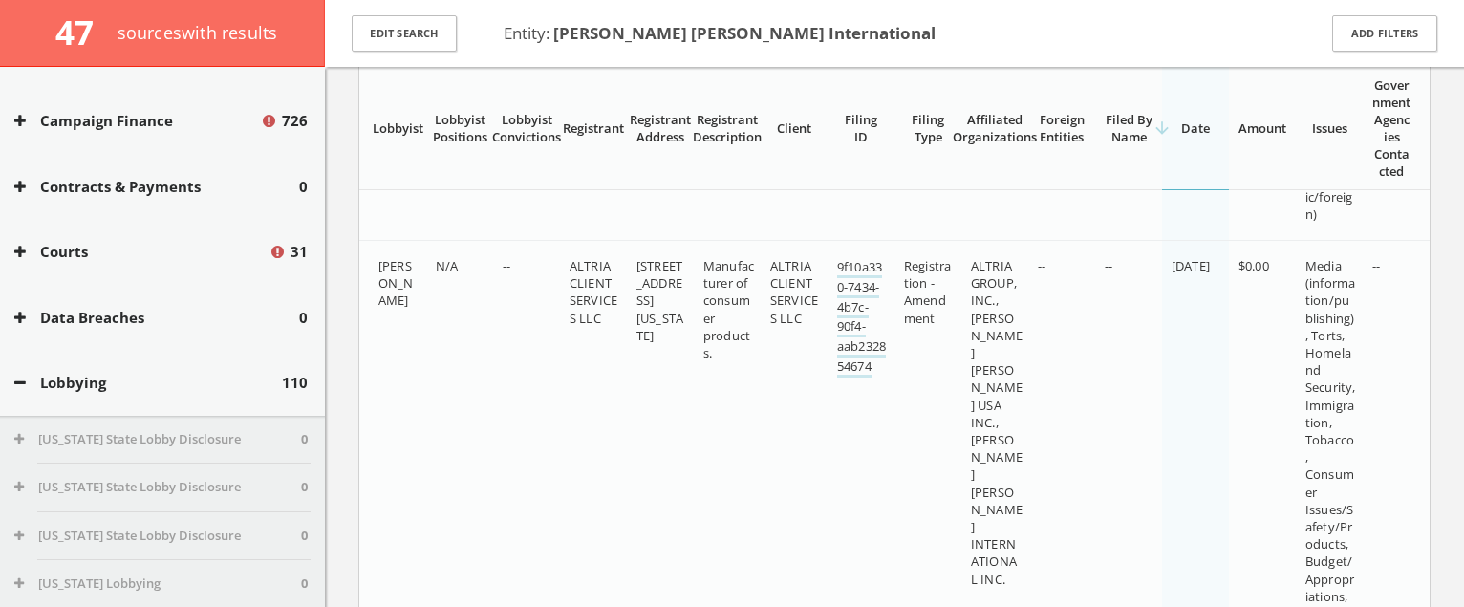
scroll to position [8220, 0]
